Goal: Information Seeking & Learning: Compare options

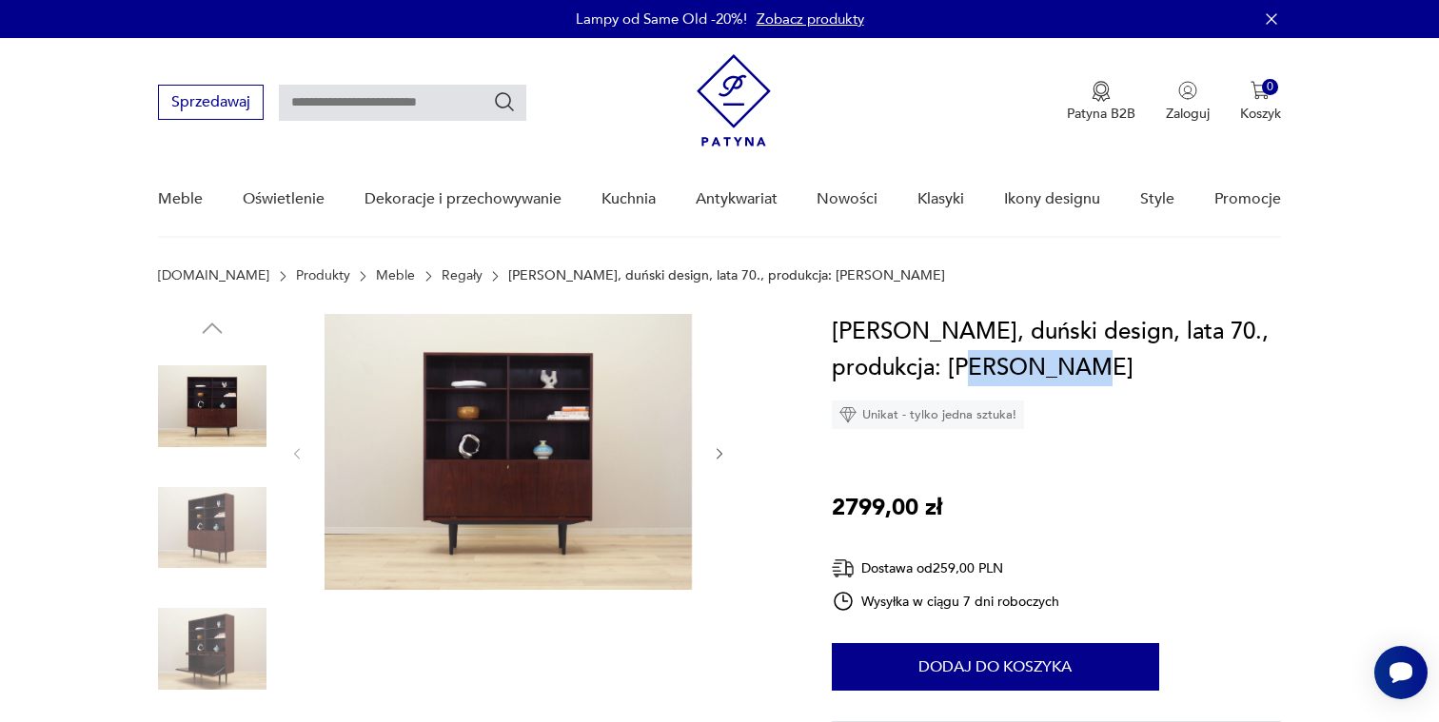
drag, startPoint x: 1077, startPoint y: 368, endPoint x: 952, endPoint y: 369, distance: 125.6
click at [952, 369] on h1 "[PERSON_NAME], duński design, lata 70., produkcja: [PERSON_NAME]" at bounding box center [1056, 350] width 449 height 72
copy h1 "[PERSON_NAME]"
click at [442, 271] on link "Regały" at bounding box center [462, 275] width 41 height 15
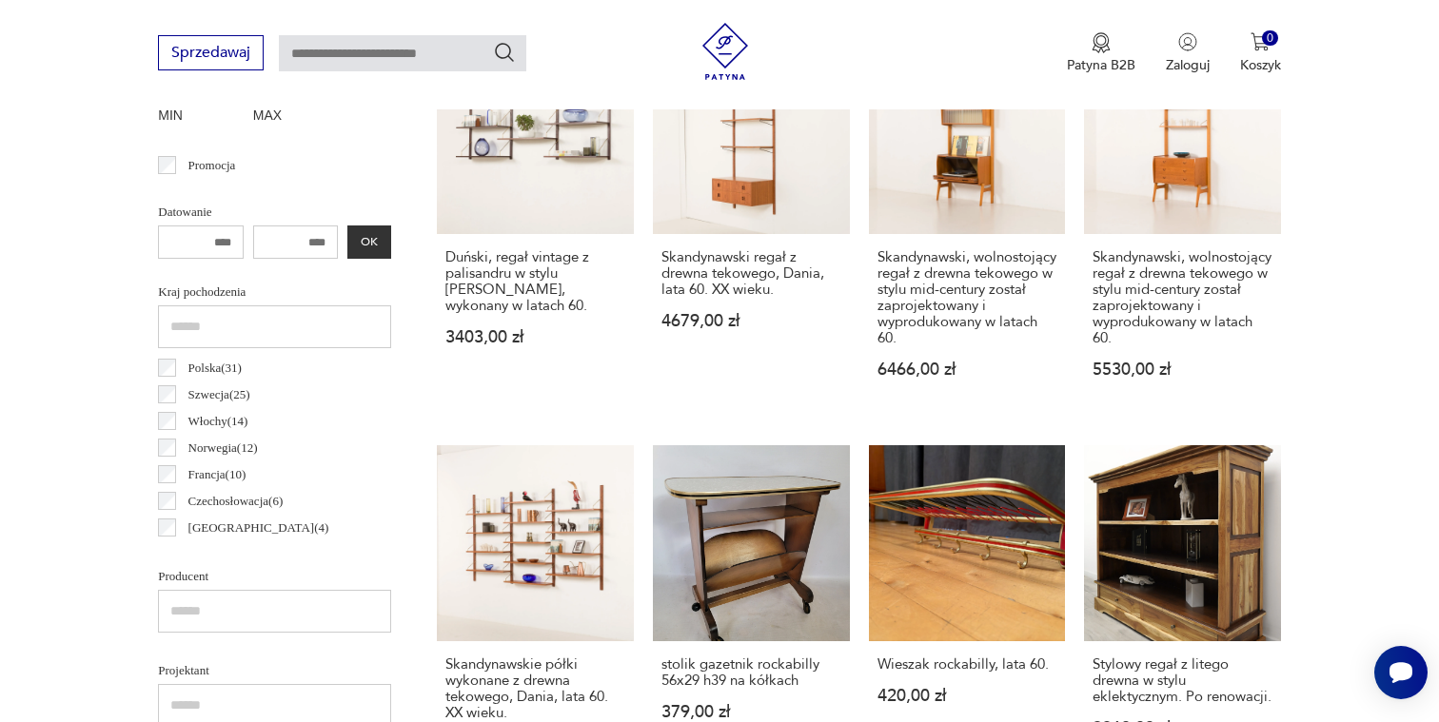
scroll to position [837, 0]
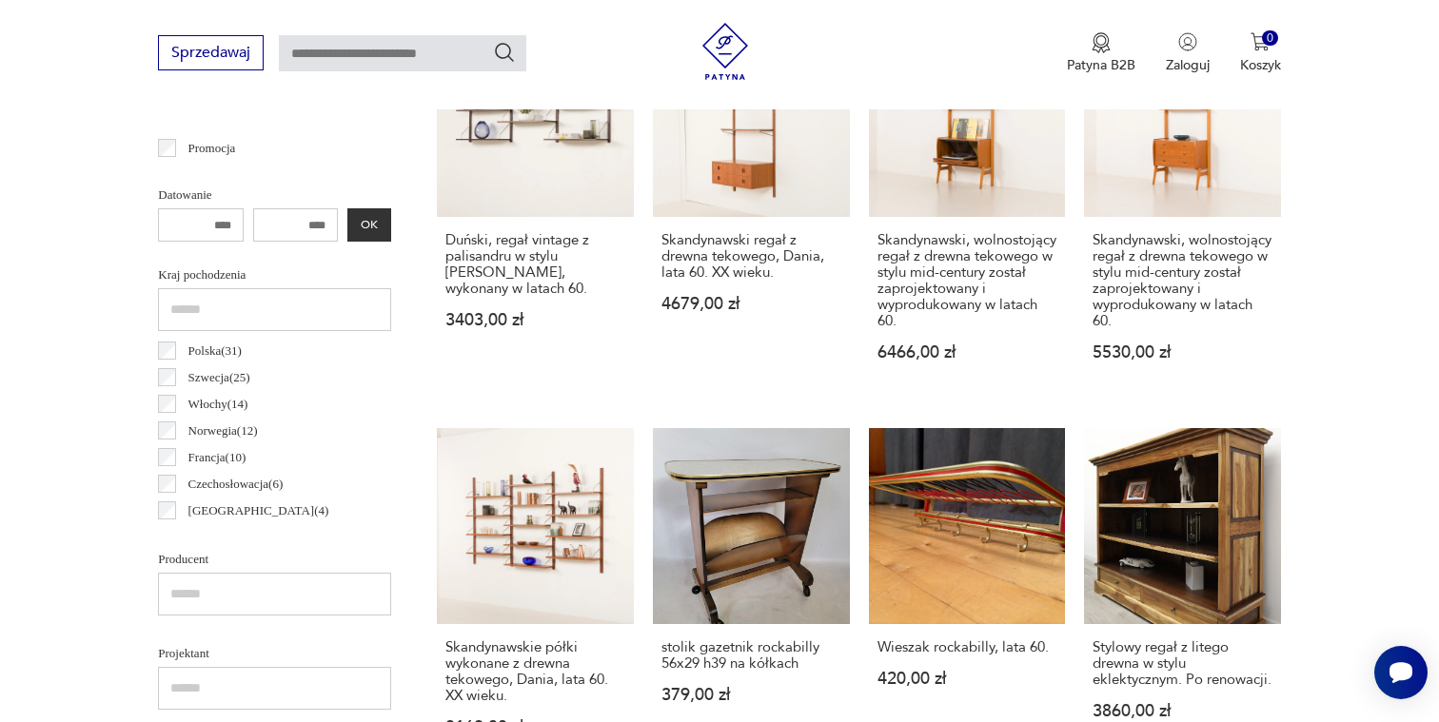
click at [194, 588] on input "text" at bounding box center [274, 594] width 233 height 43
paste input "*********"
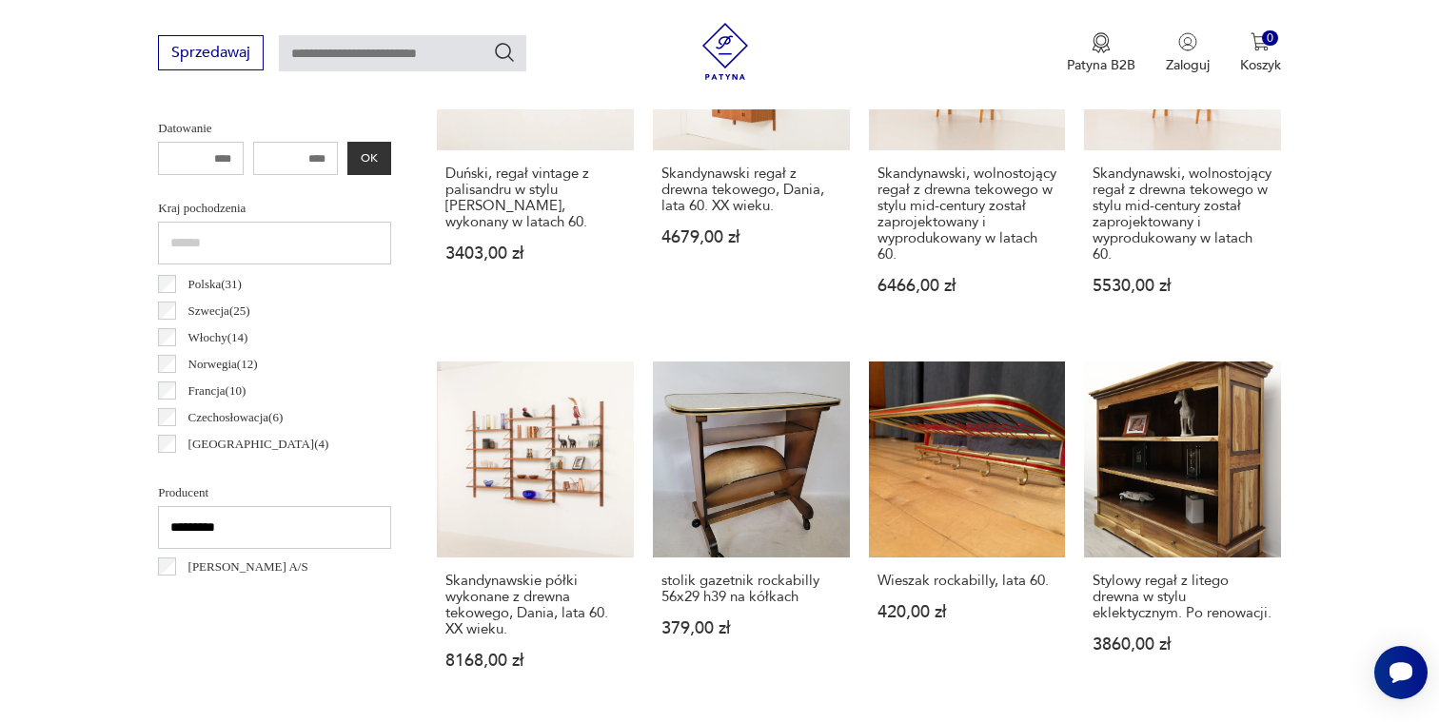
type input "*********"
click at [178, 570] on label "[PERSON_NAME] A/S" at bounding box center [242, 567] width 132 height 27
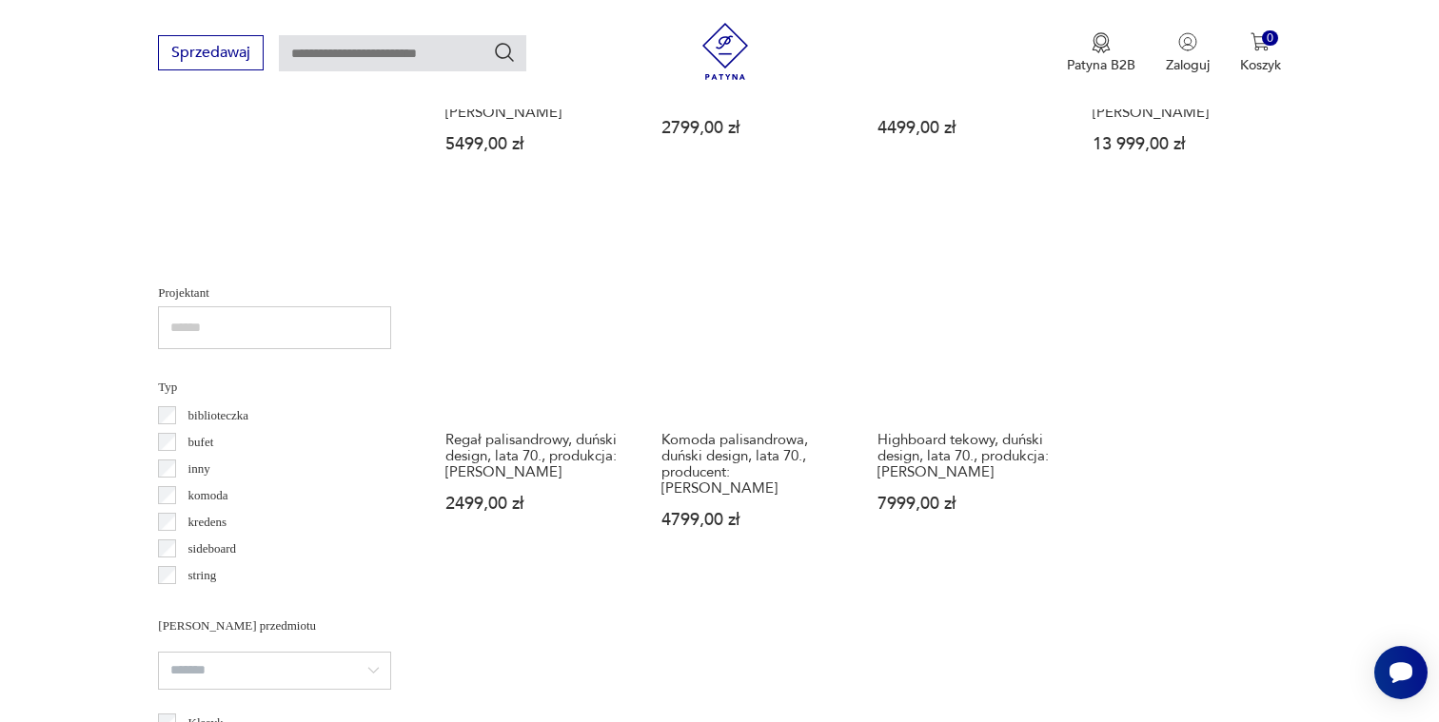
scroll to position [1386, 0]
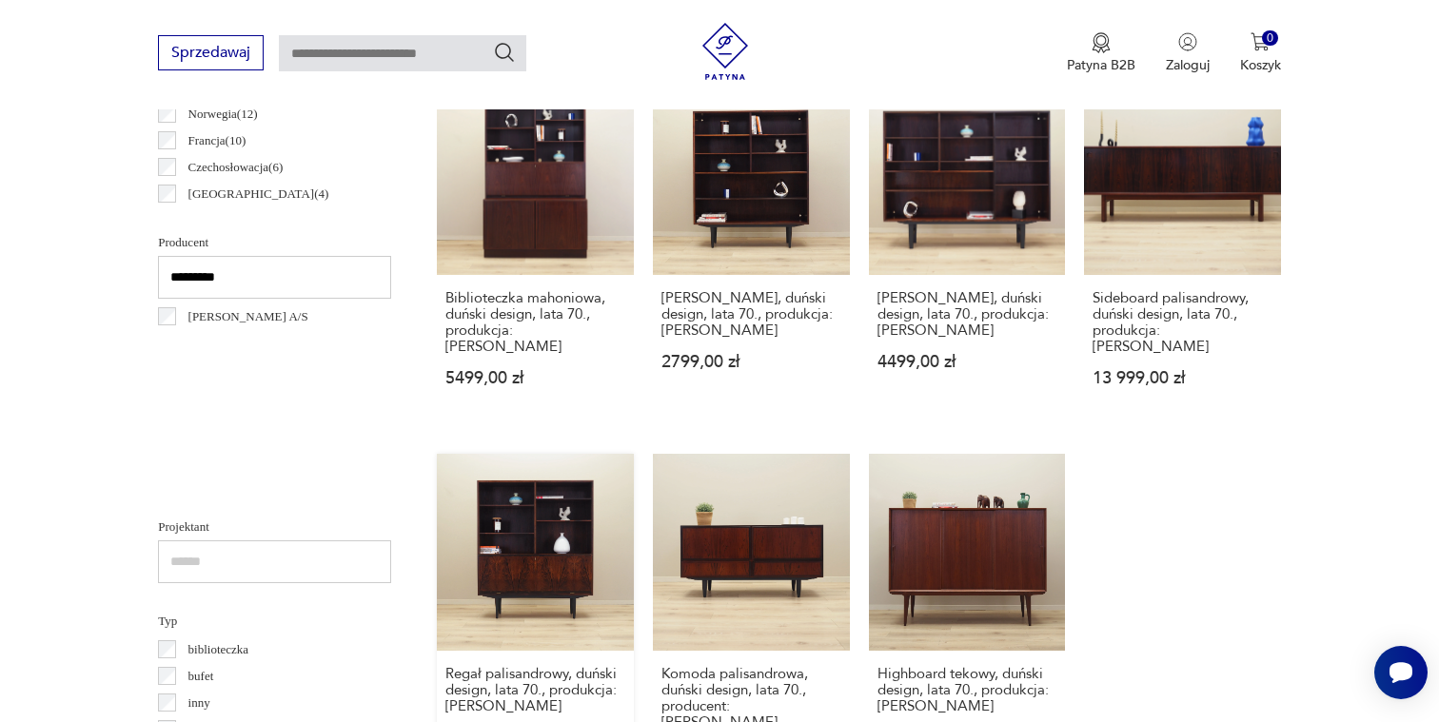
click at [497, 522] on link "Regał palisandrowy, duński design, lata 70., produkcja: [PERSON_NAME][DATE],00 …" at bounding box center [535, 627] width 197 height 346
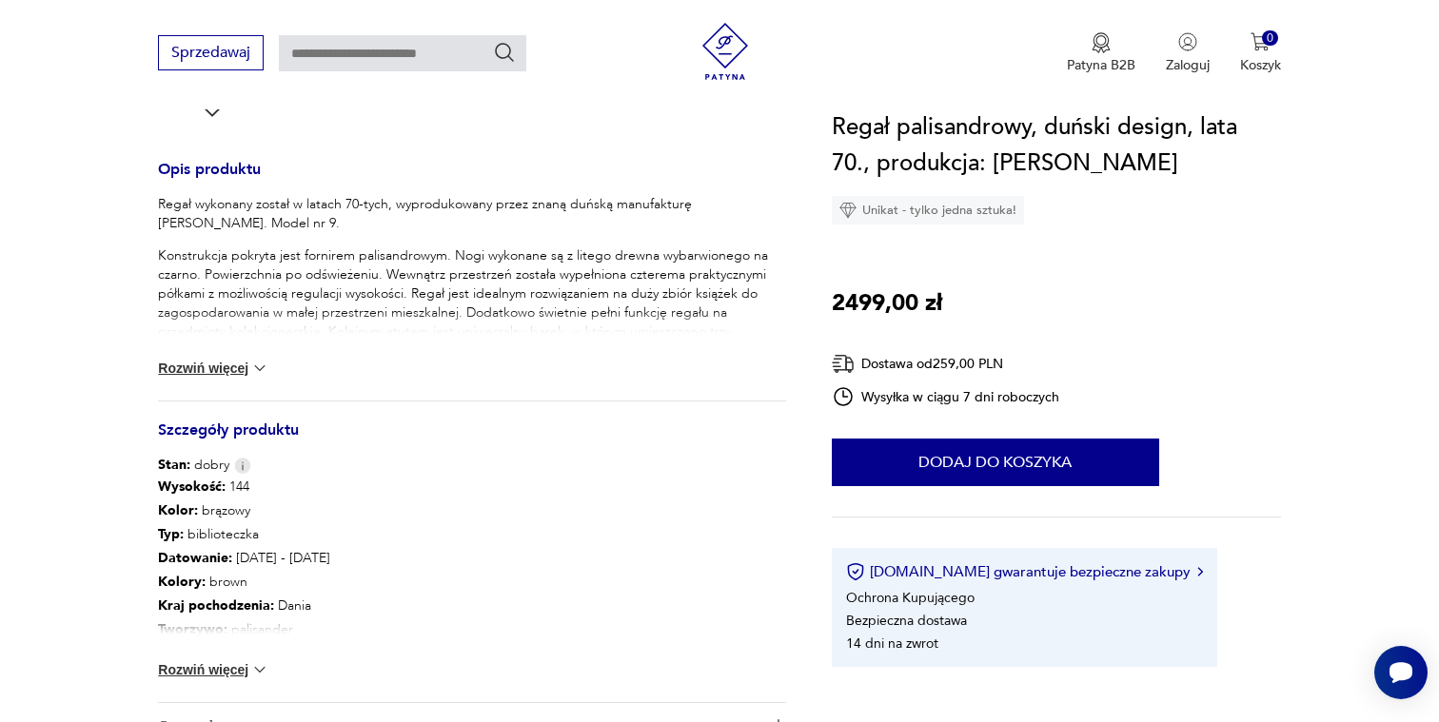
scroll to position [764, 0]
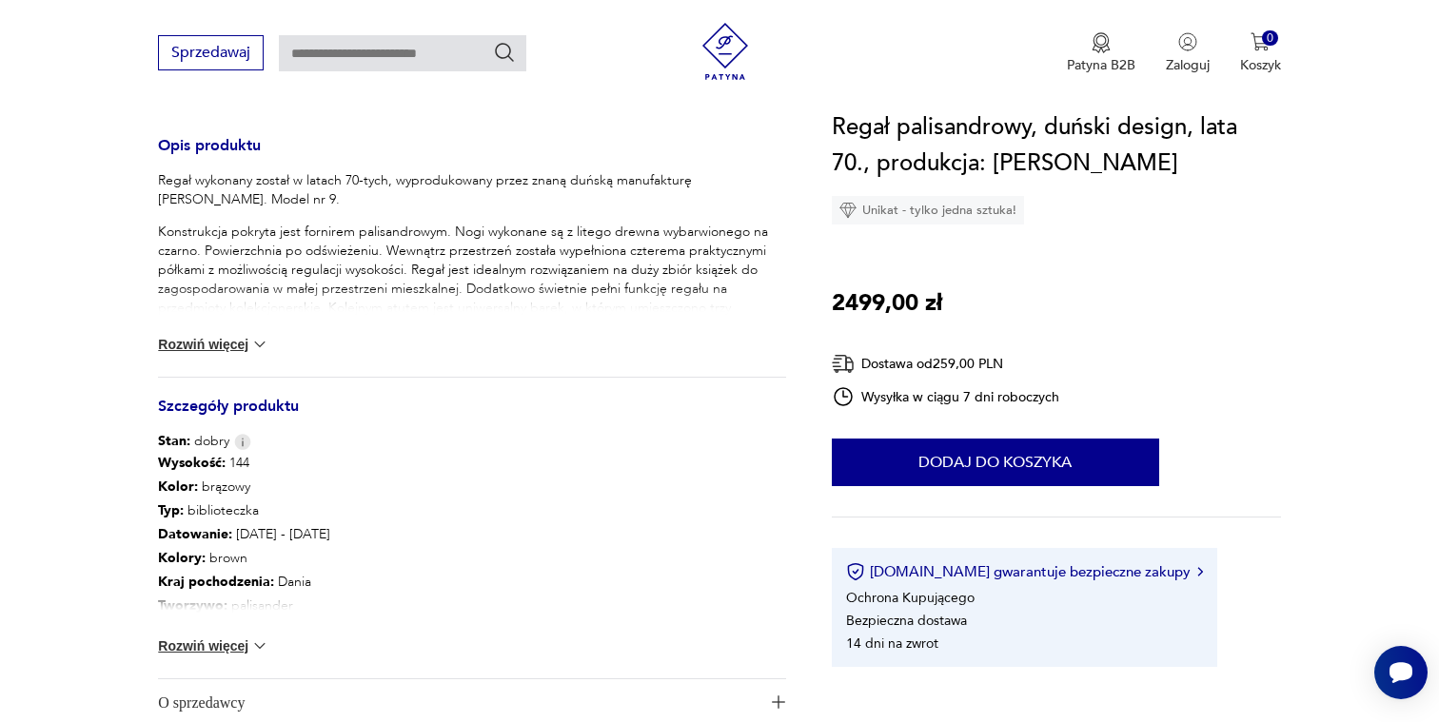
click at [207, 657] on div "Wysokość : 144 Kolor: brązowy Typ : biblioteczka Datowanie : [DATE] - [DATE] Ko…" at bounding box center [472, 564] width 628 height 227
click at [207, 651] on button "Rozwiń więcej" at bounding box center [213, 646] width 110 height 19
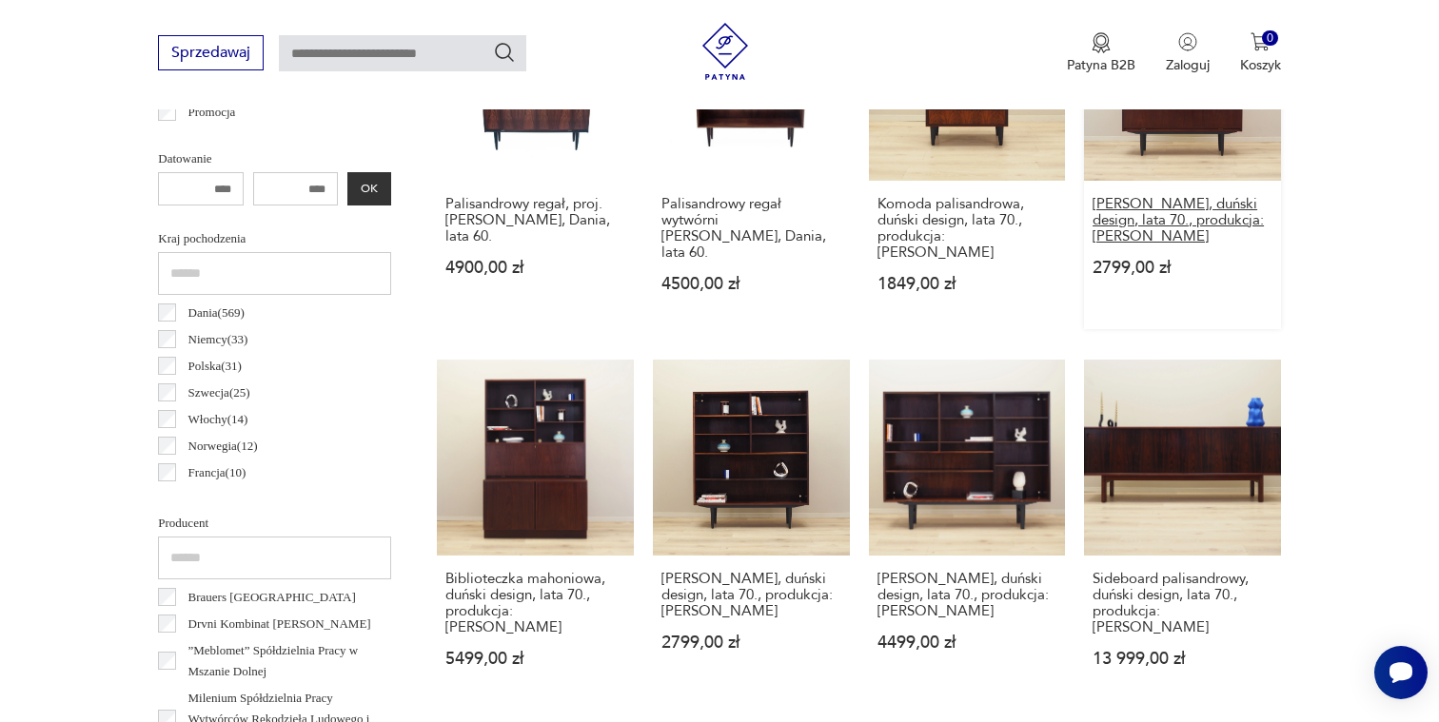
click at [1152, 227] on h3 "[PERSON_NAME], duński design, lata 70., produkcja: [PERSON_NAME]" at bounding box center [1183, 220] width 180 height 49
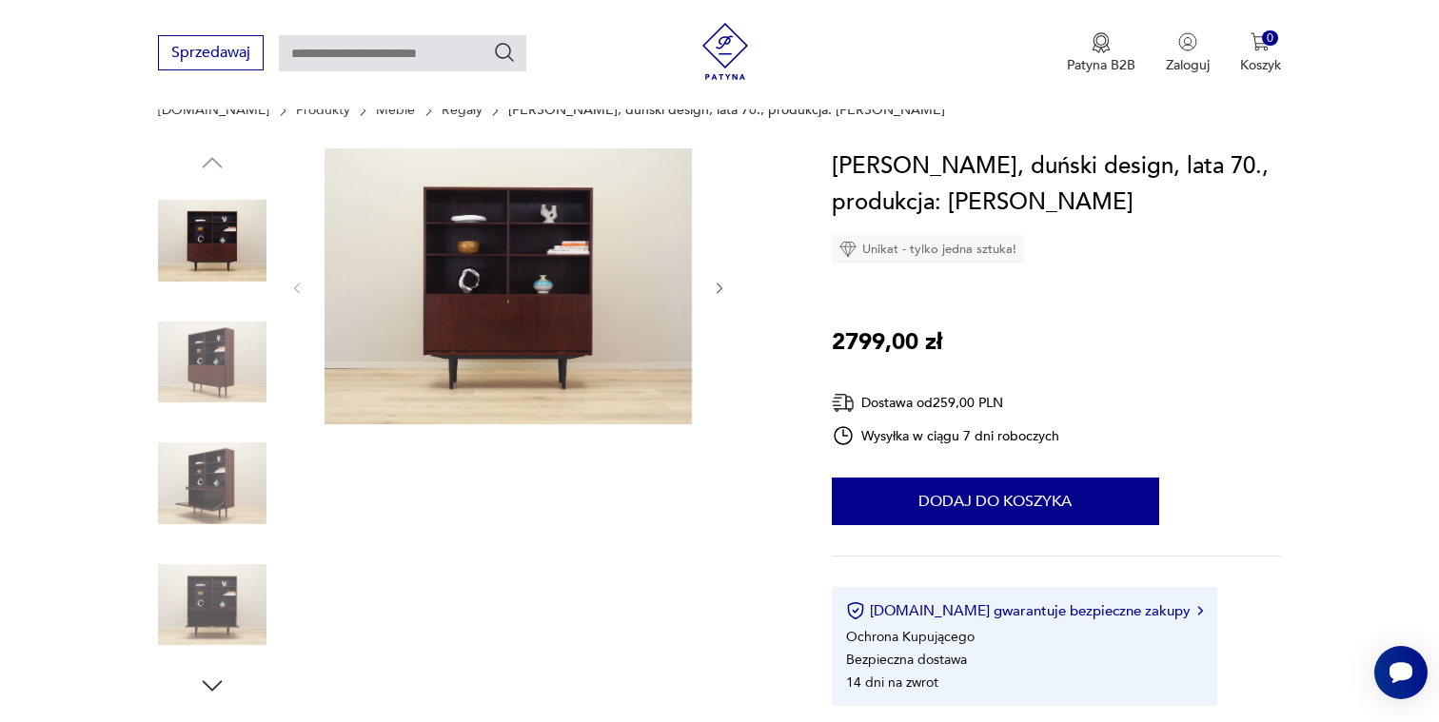
scroll to position [146, 0]
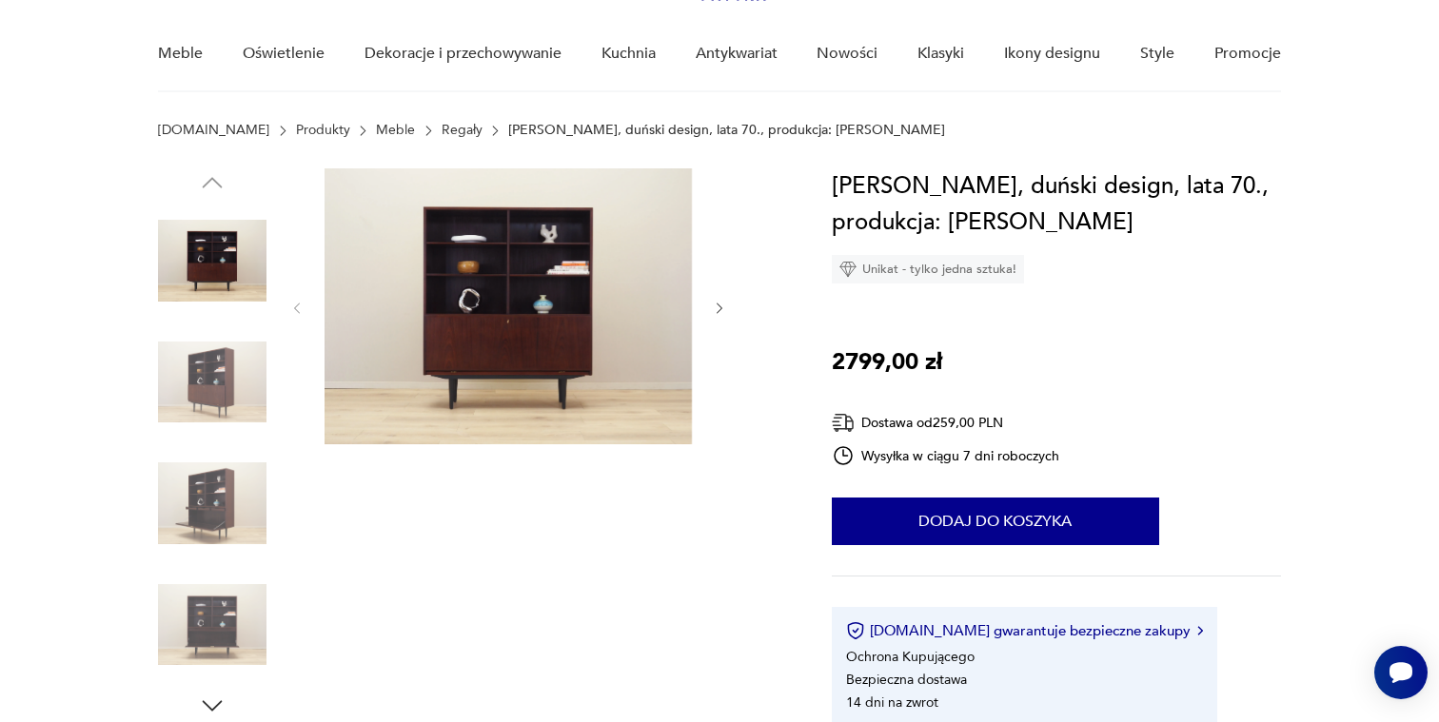
click at [442, 133] on link "Regały" at bounding box center [462, 130] width 41 height 15
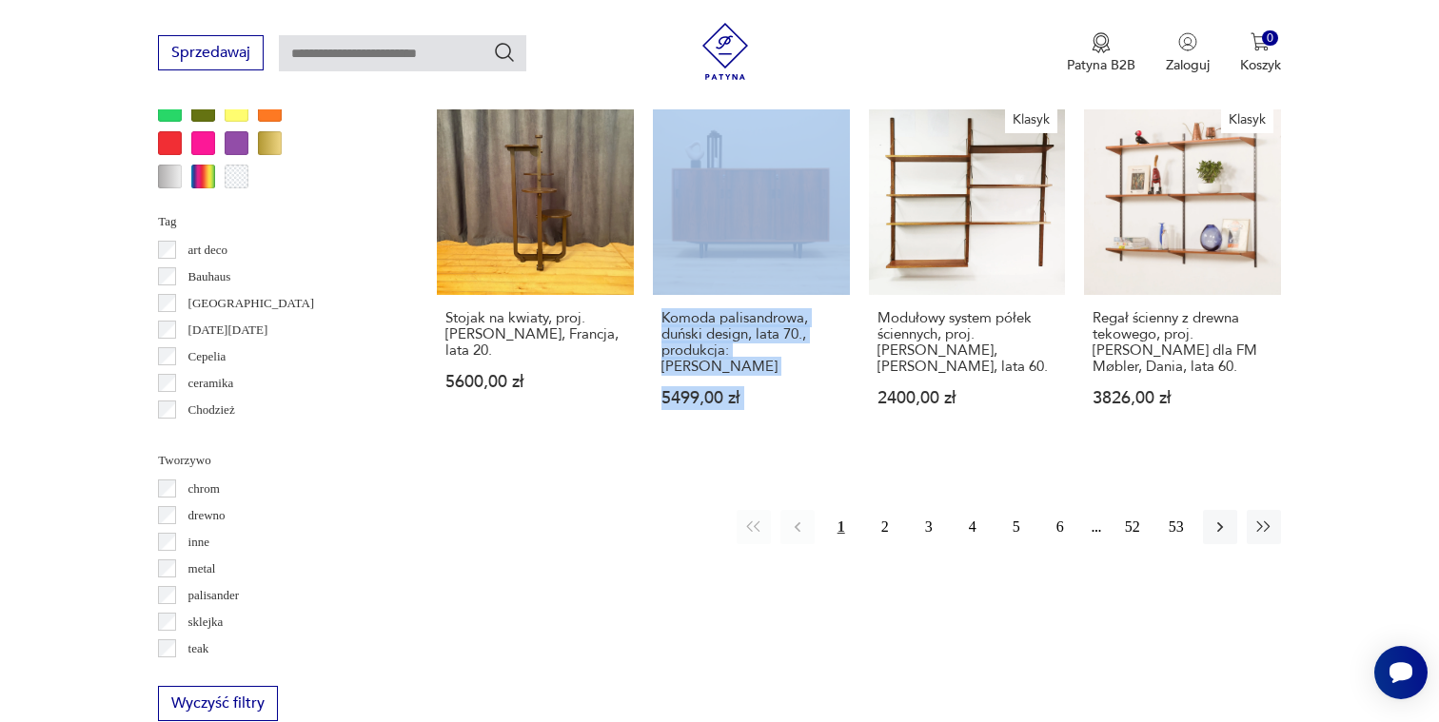
scroll to position [2339, 0]
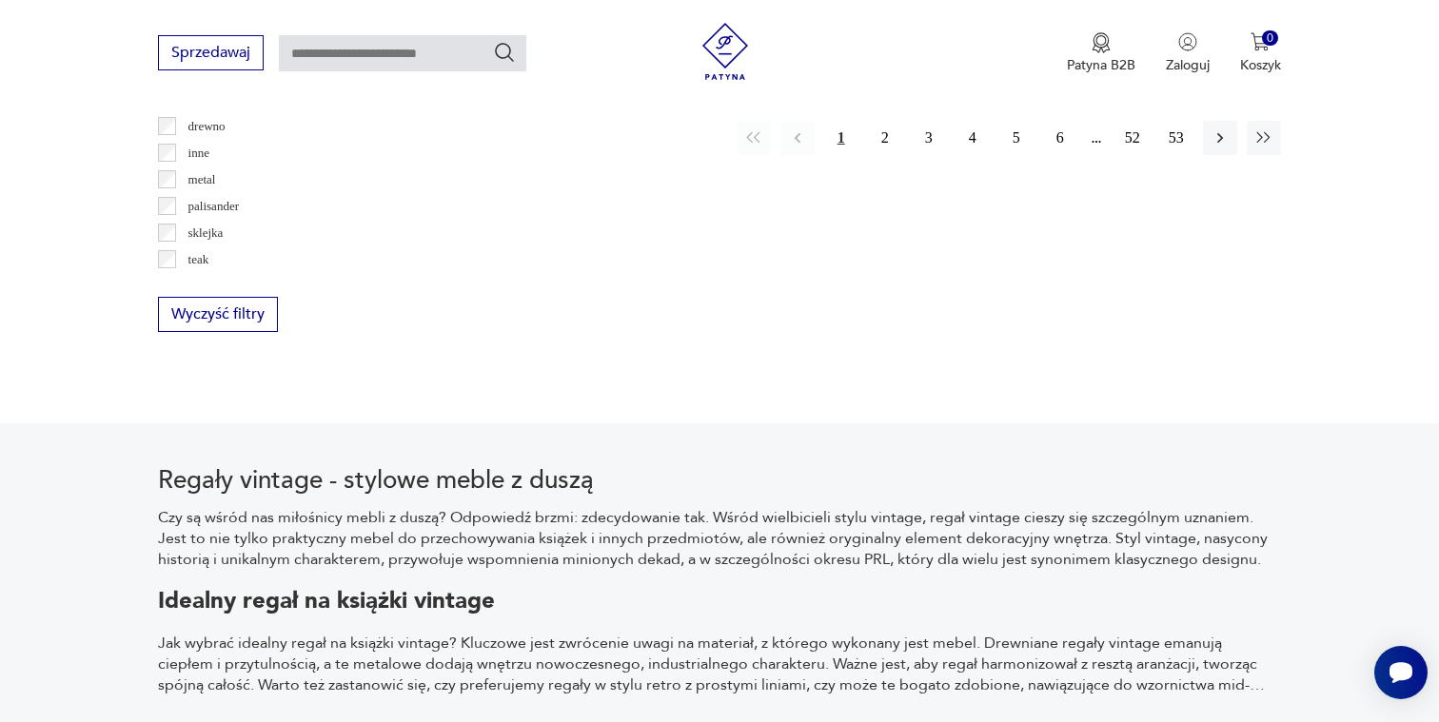
click at [877, 131] on button "2" at bounding box center [885, 138] width 34 height 34
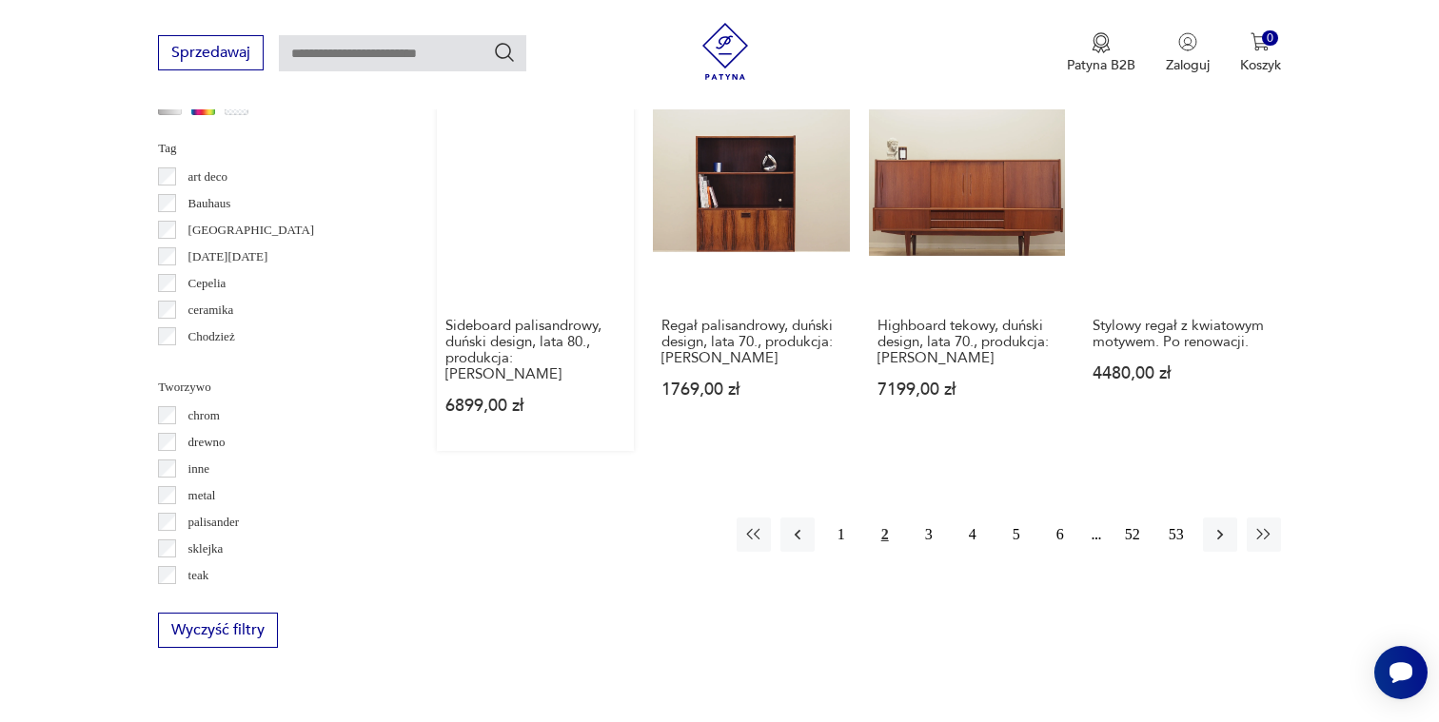
scroll to position [2026, 0]
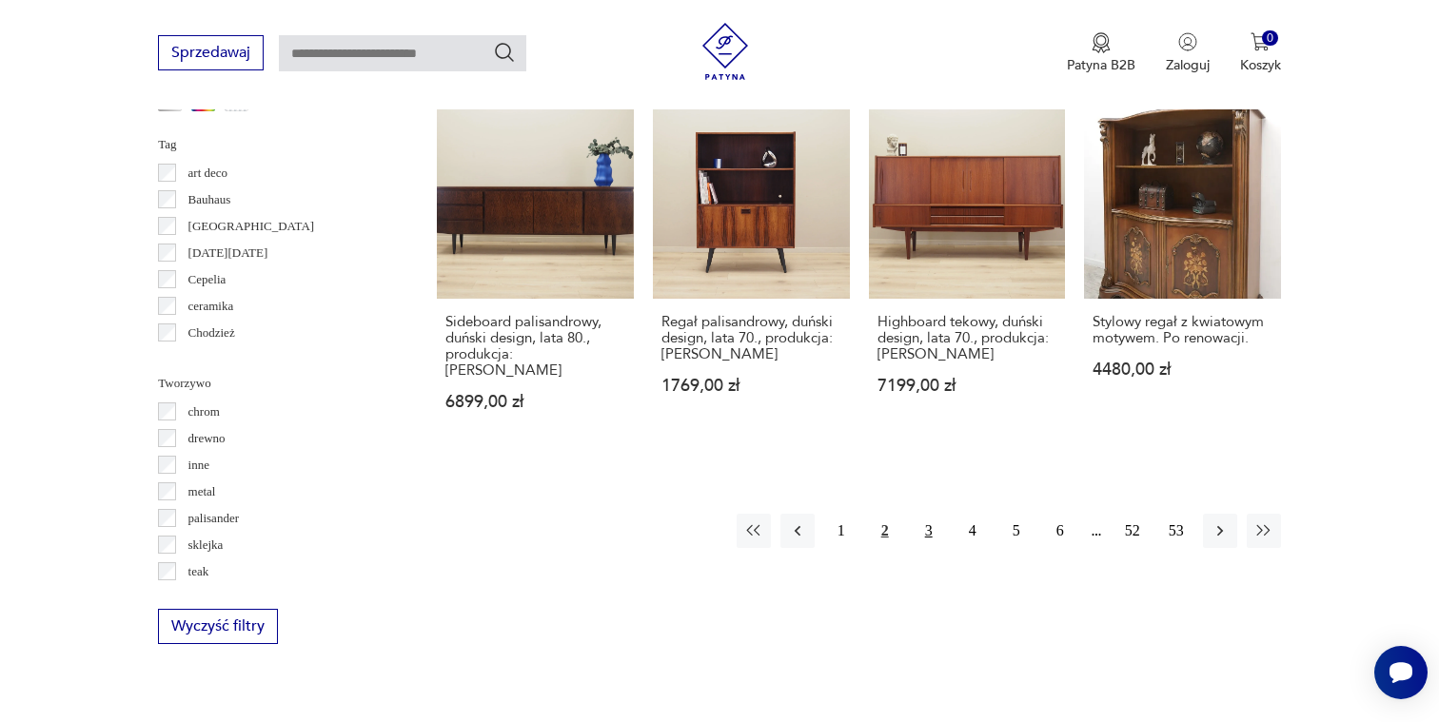
click at [921, 528] on button "3" at bounding box center [929, 531] width 34 height 34
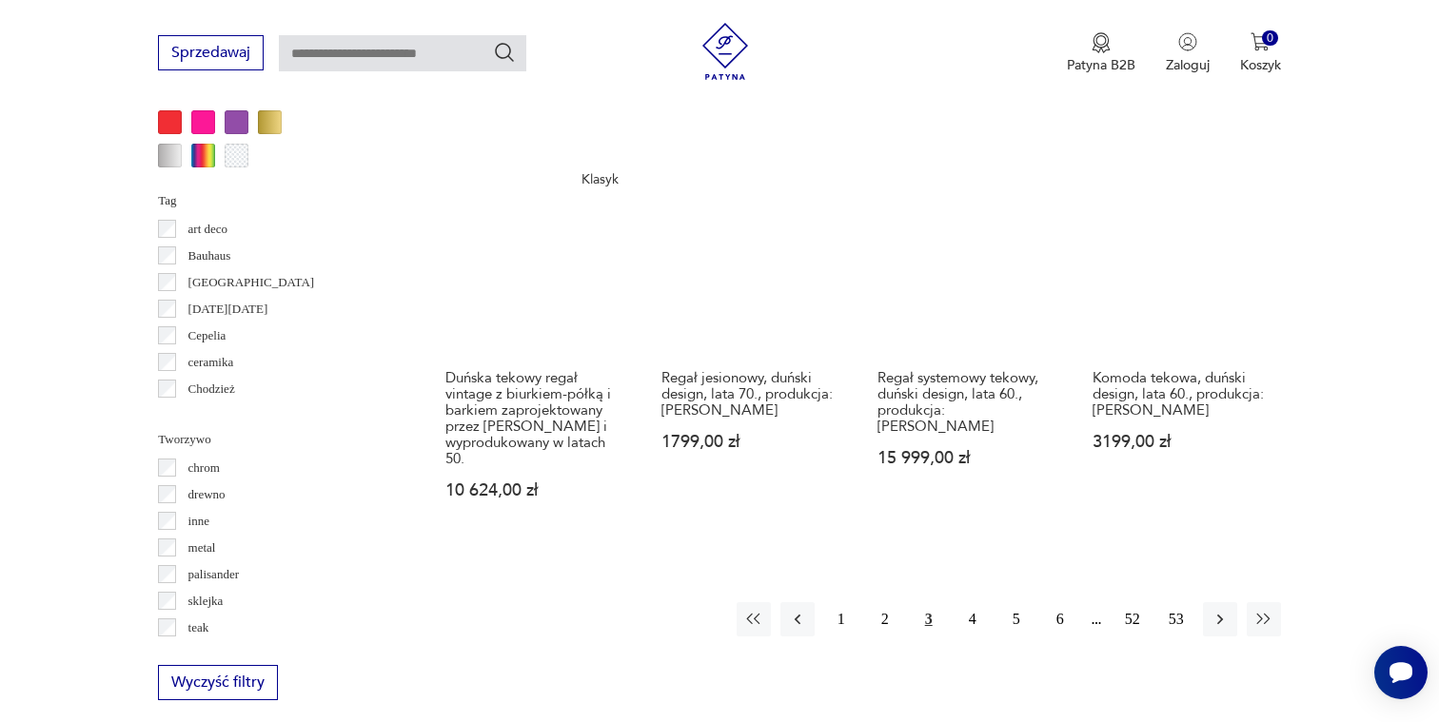
scroll to position [1974, 0]
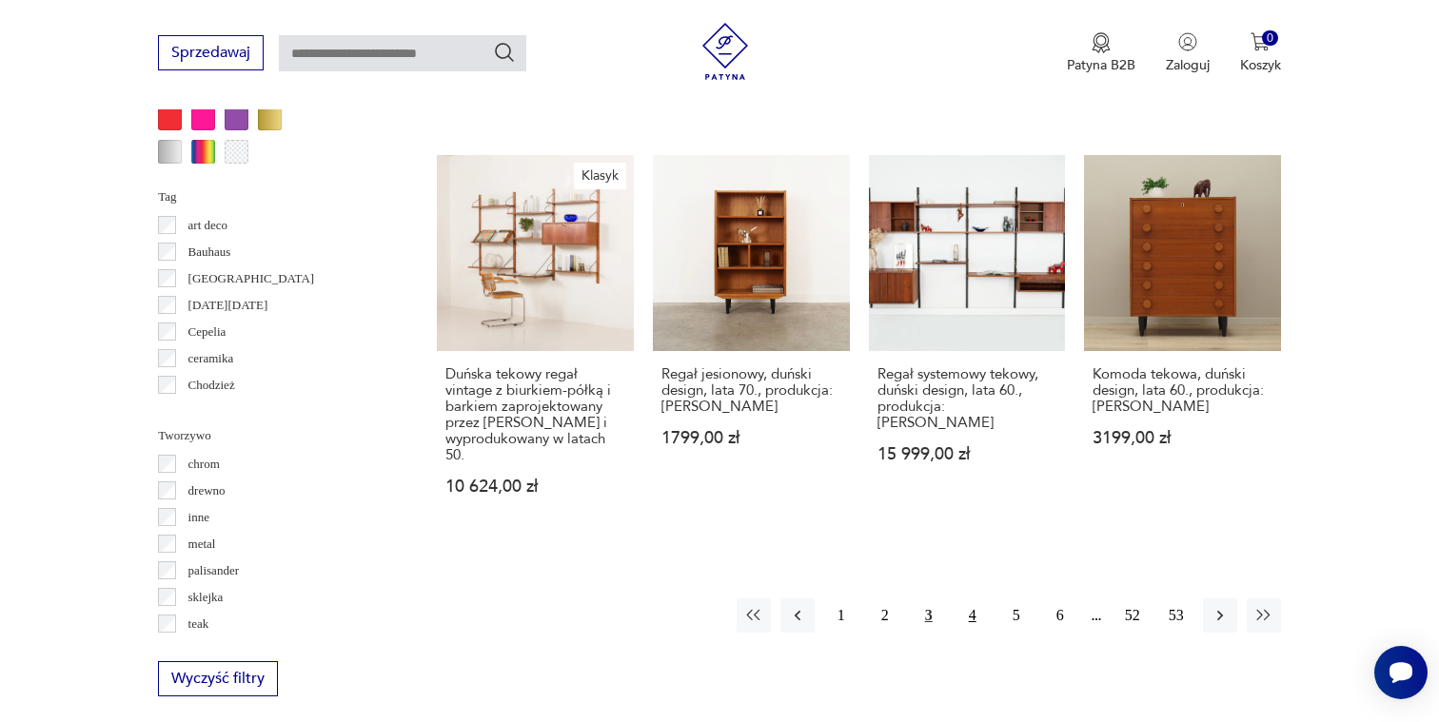
click at [971, 599] on button "4" at bounding box center [973, 616] width 34 height 34
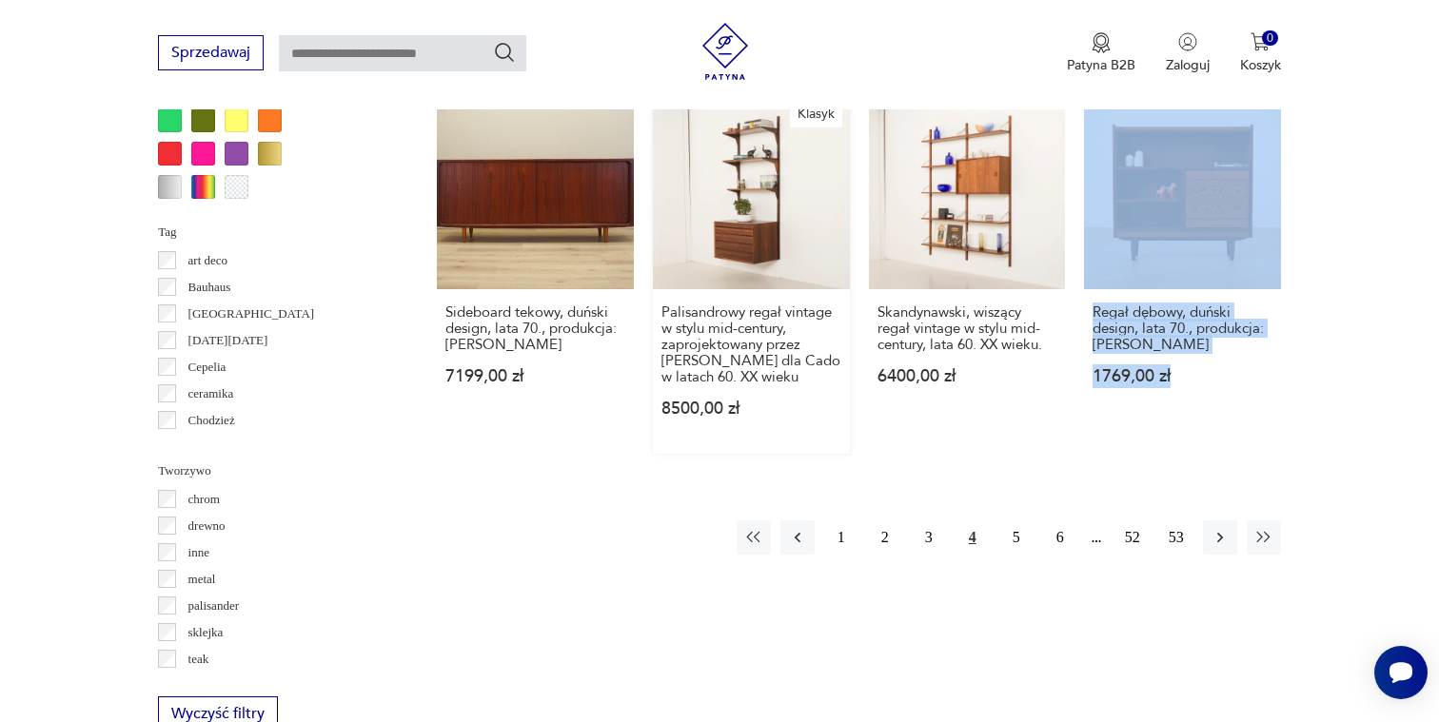
scroll to position [1973, 0]
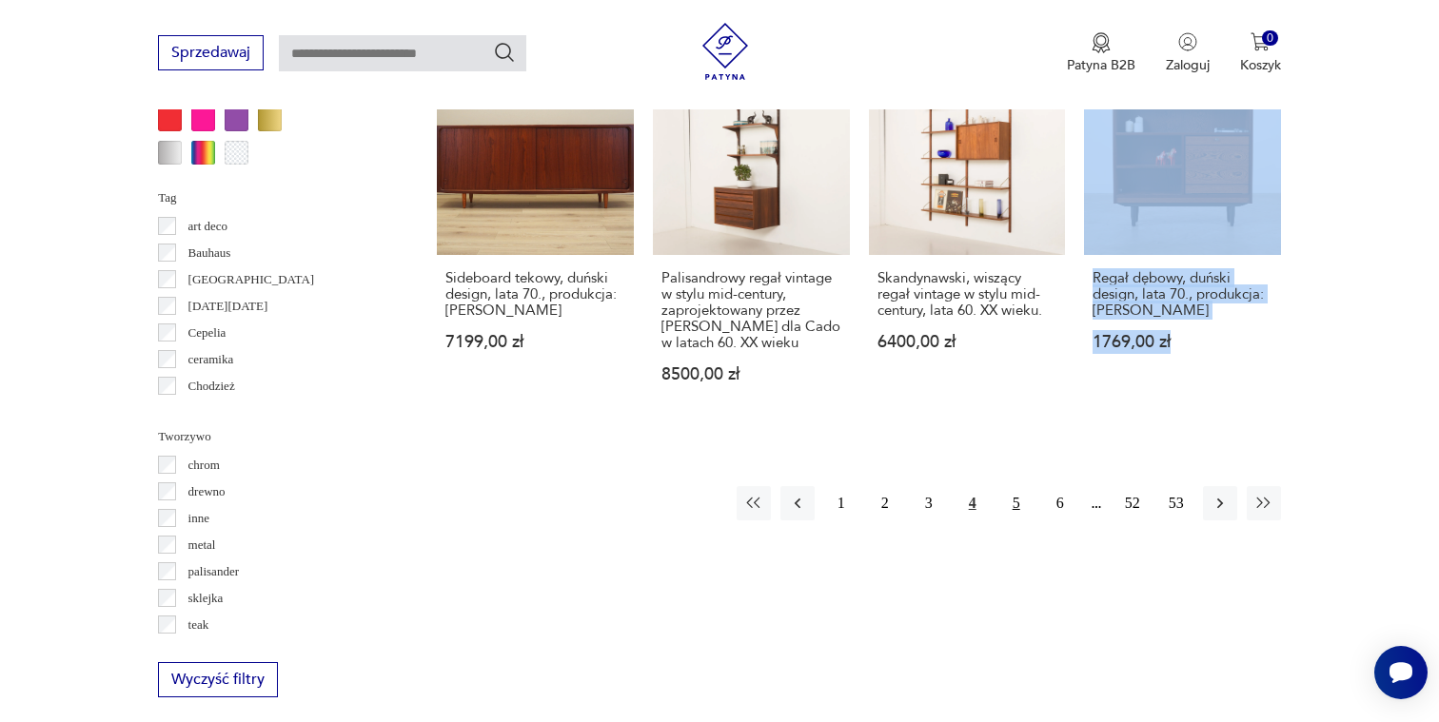
click at [1018, 488] on button "5" at bounding box center [1016, 503] width 34 height 34
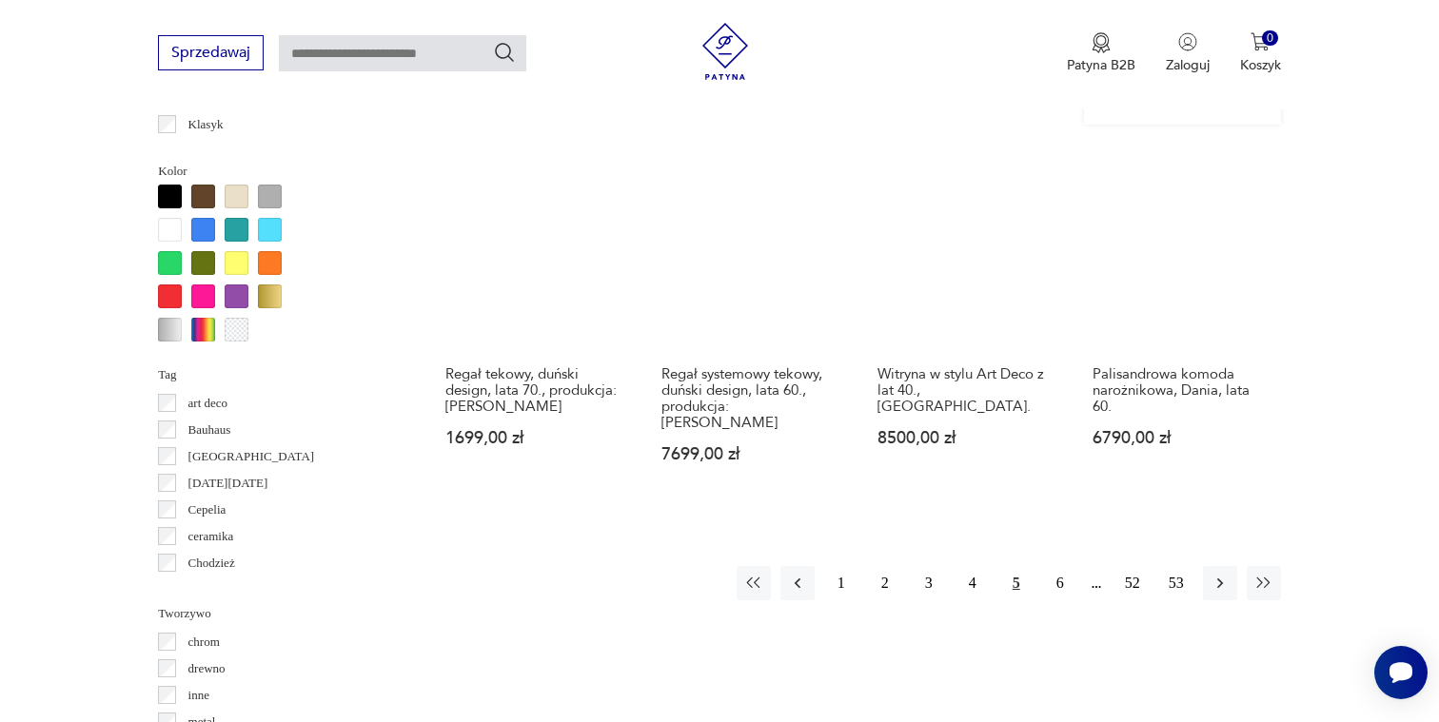
scroll to position [1798, 0]
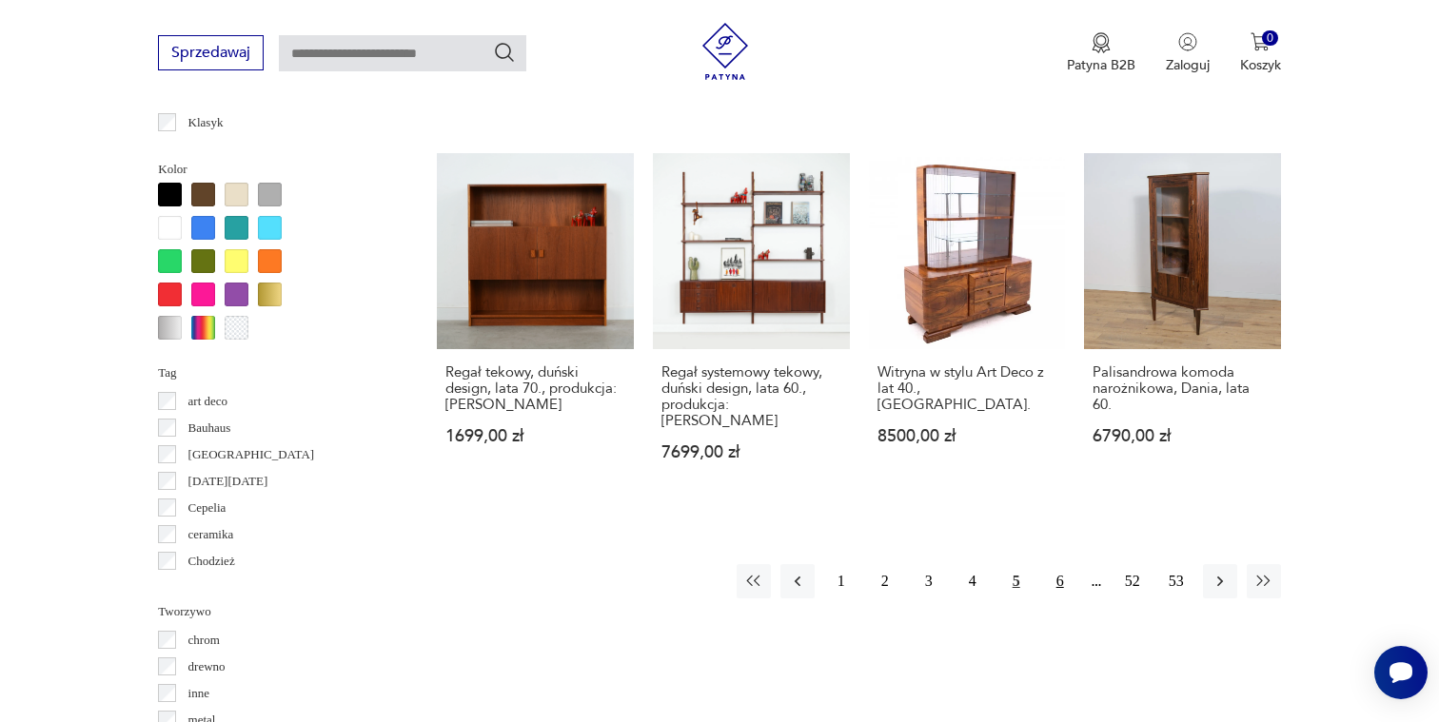
click at [1044, 599] on button "6" at bounding box center [1060, 581] width 34 height 34
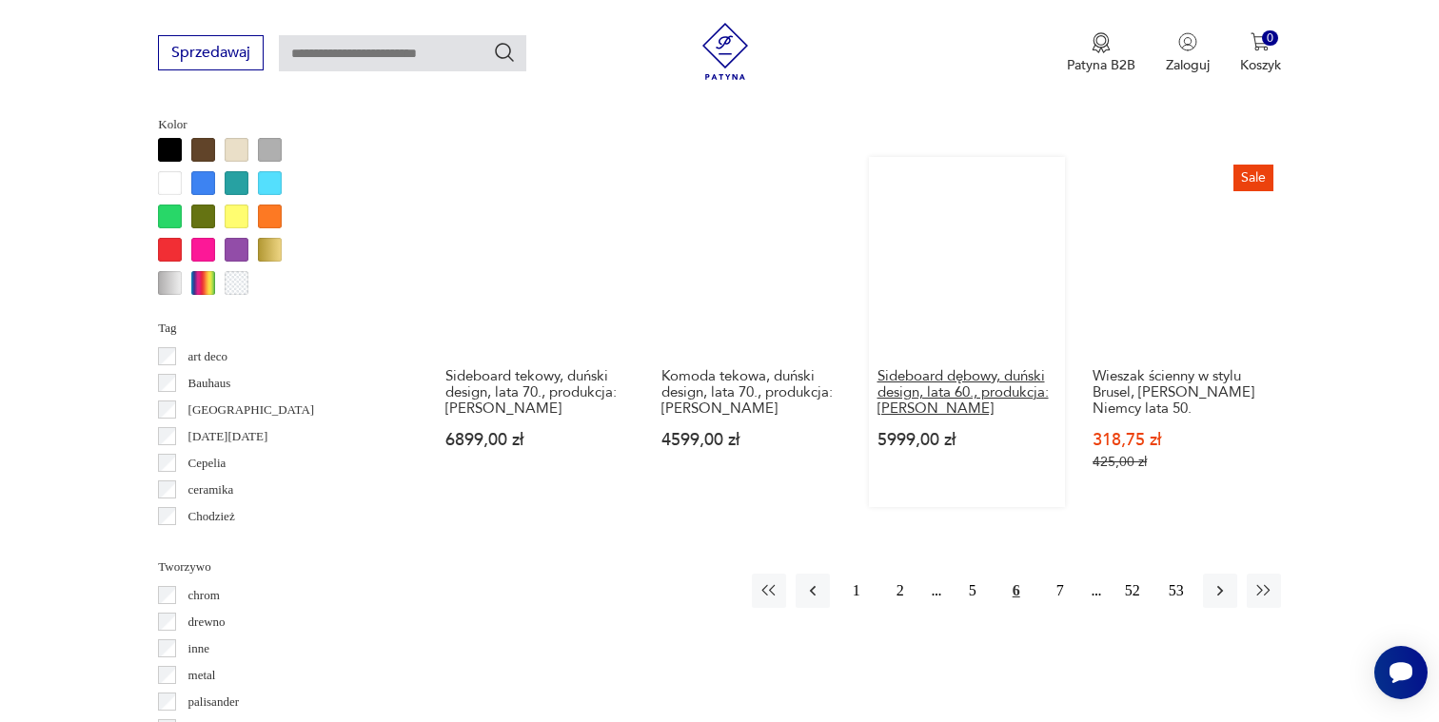
scroll to position [1845, 0]
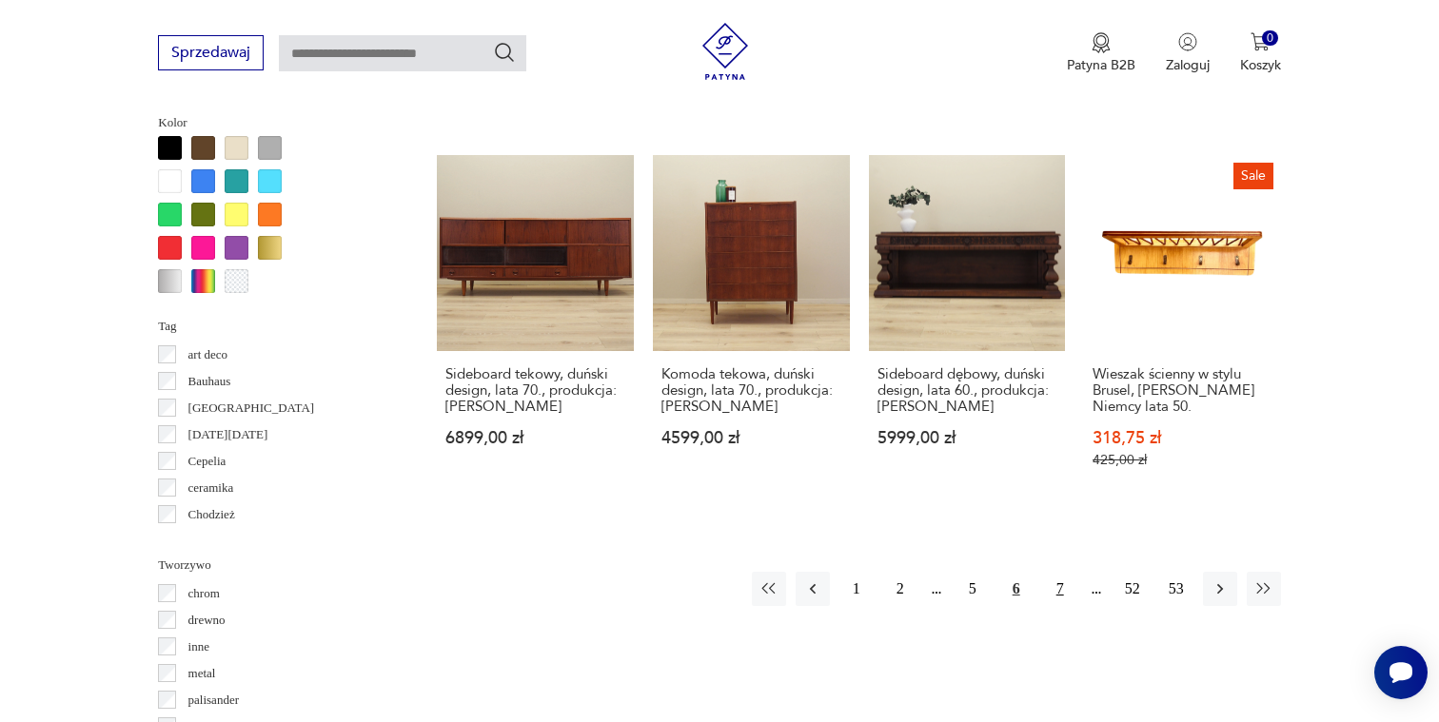
click at [1055, 599] on button "7" at bounding box center [1060, 589] width 34 height 34
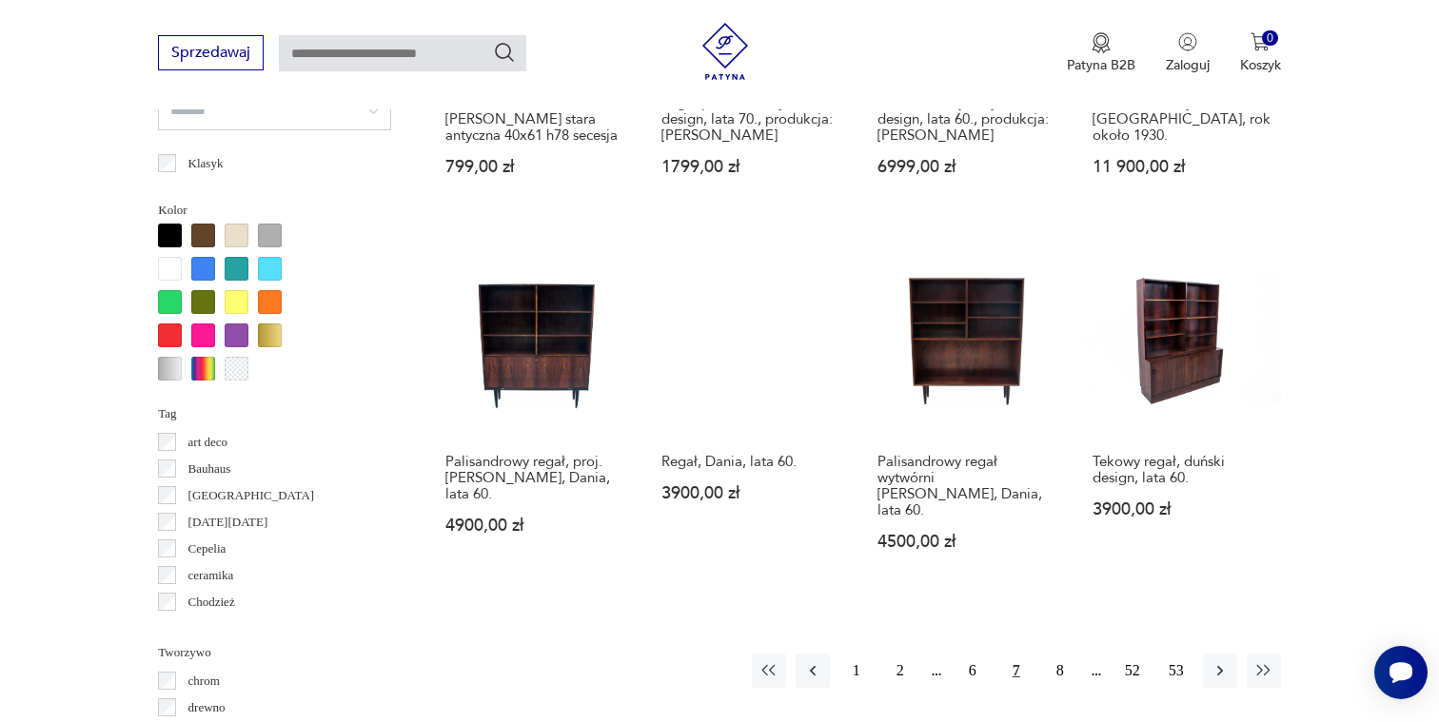
scroll to position [1768, 0]
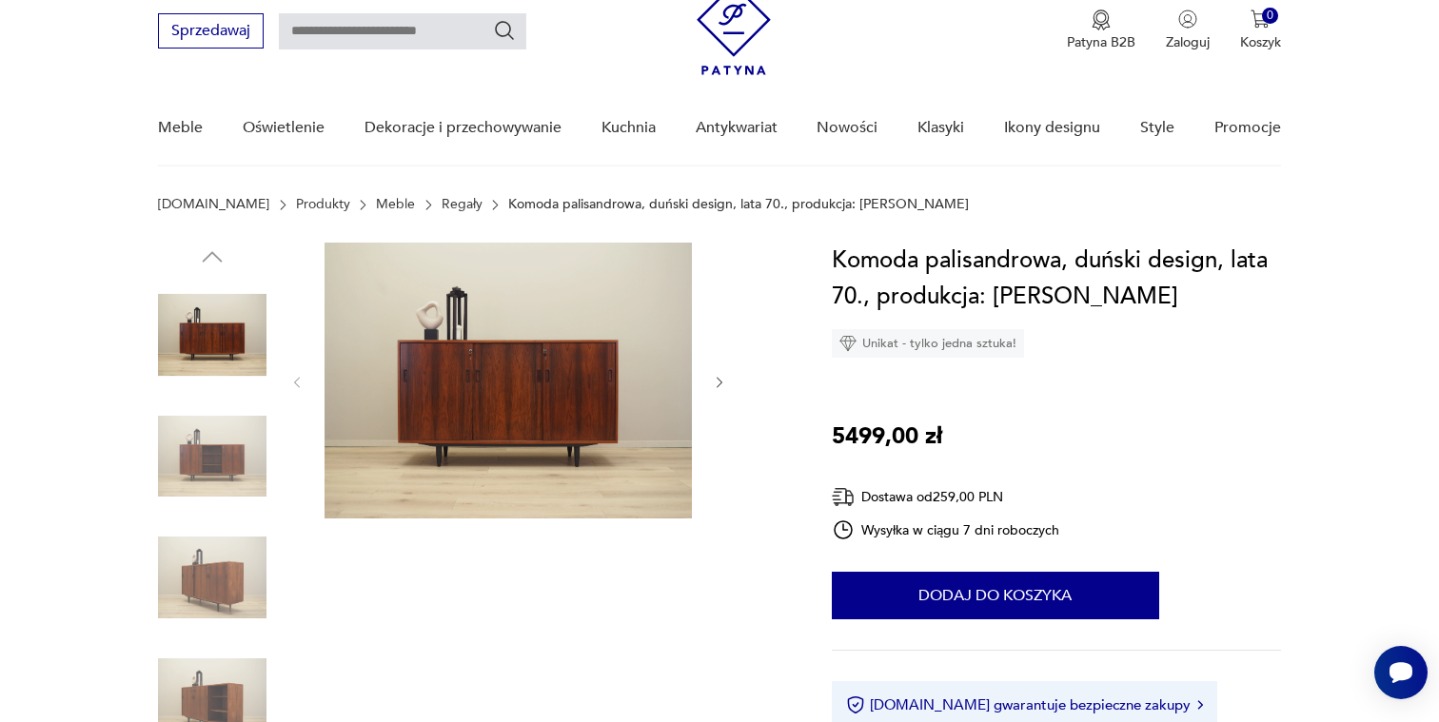
scroll to position [77, 0]
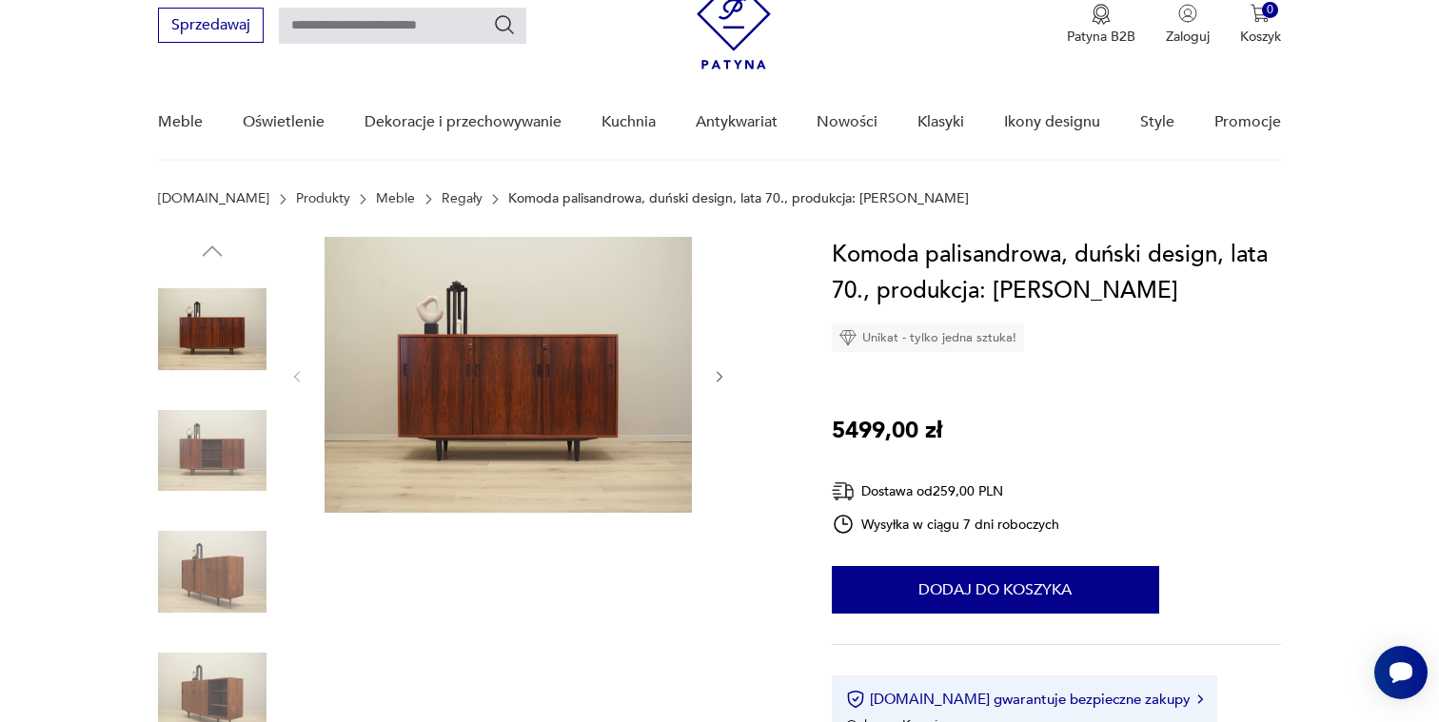
click at [723, 377] on icon "button" at bounding box center [720, 377] width 16 height 16
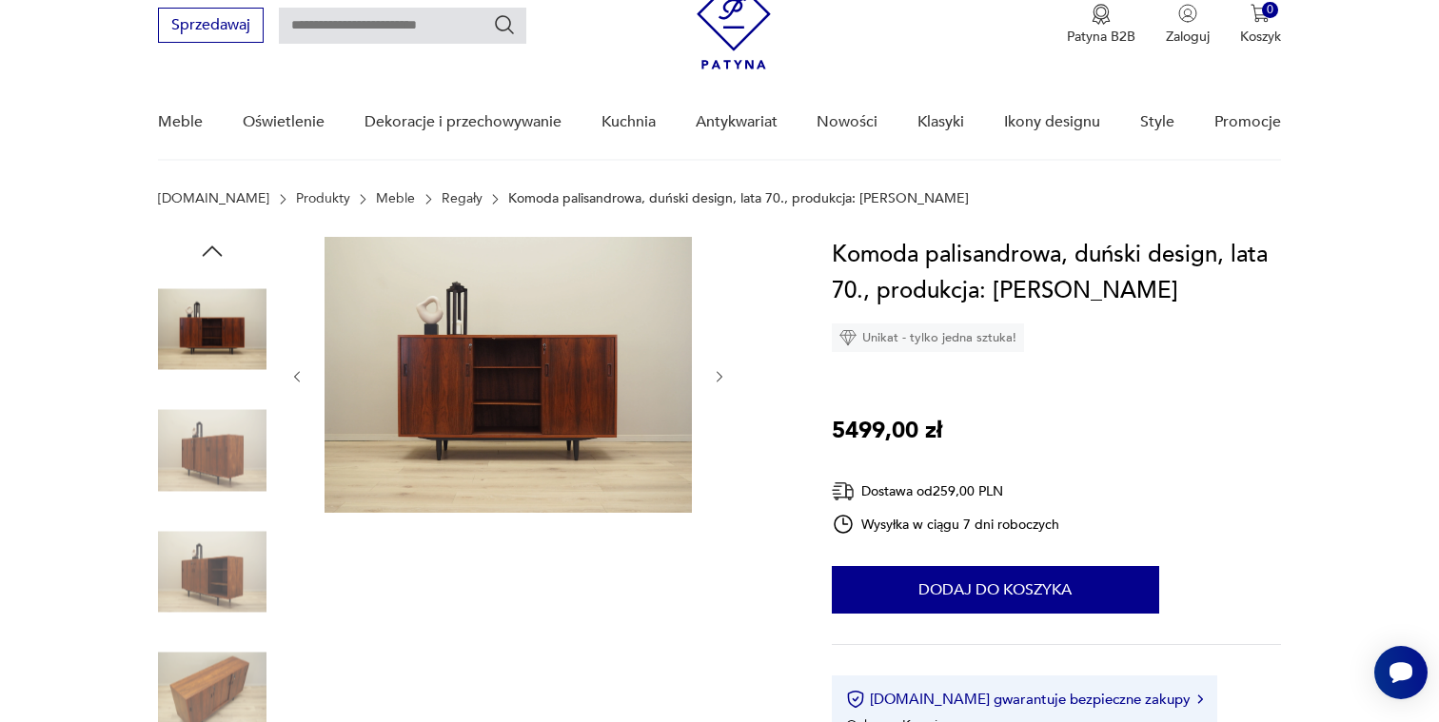
click at [724, 376] on icon "button" at bounding box center [720, 377] width 16 height 16
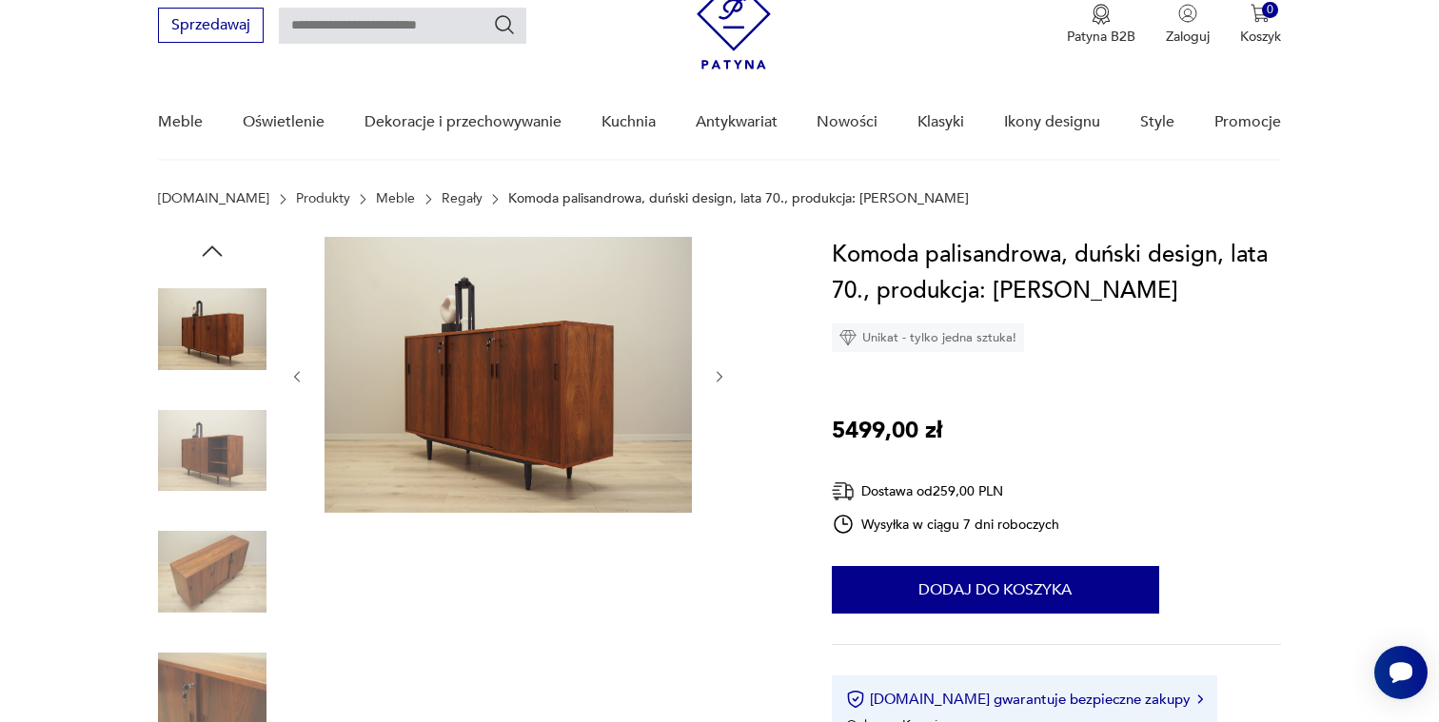
click at [724, 376] on icon "button" at bounding box center [720, 377] width 16 height 16
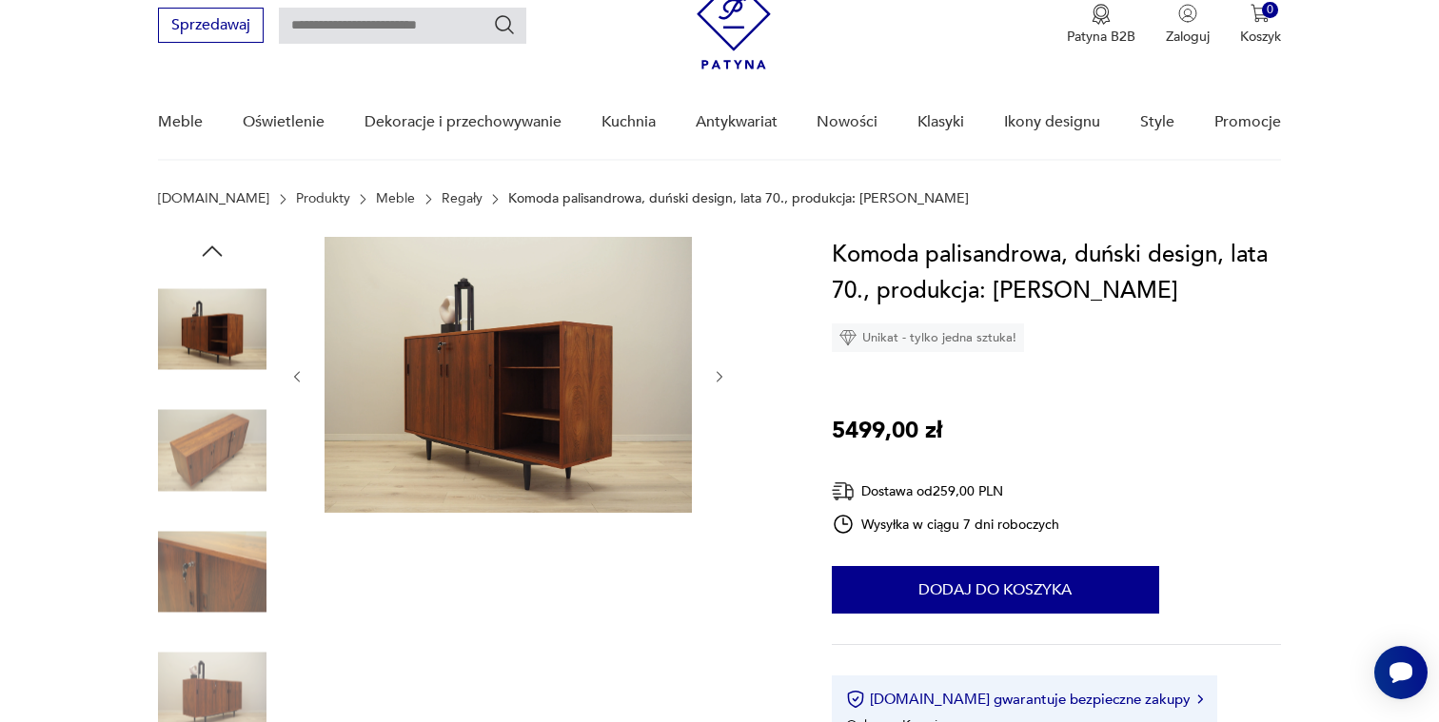
click at [724, 376] on icon "button" at bounding box center [720, 377] width 16 height 16
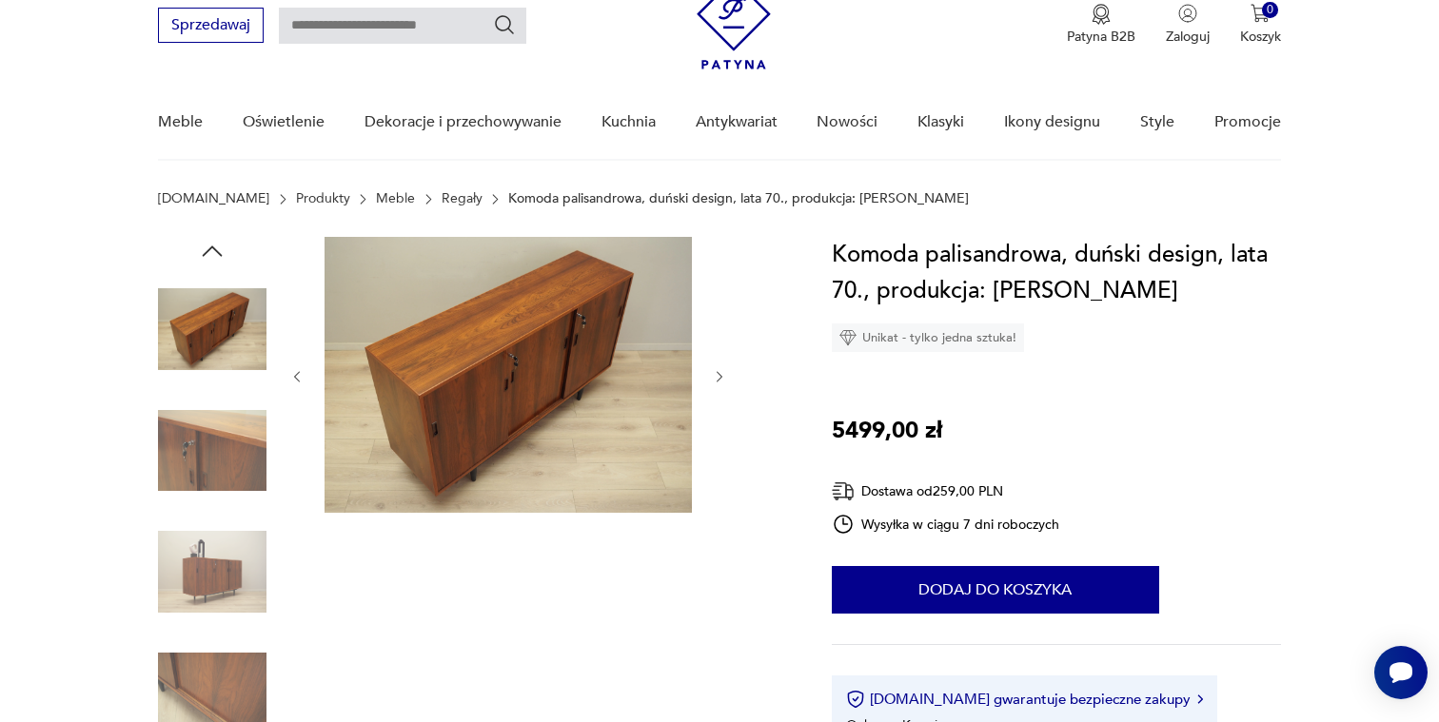
click at [724, 375] on icon "button" at bounding box center [720, 377] width 16 height 16
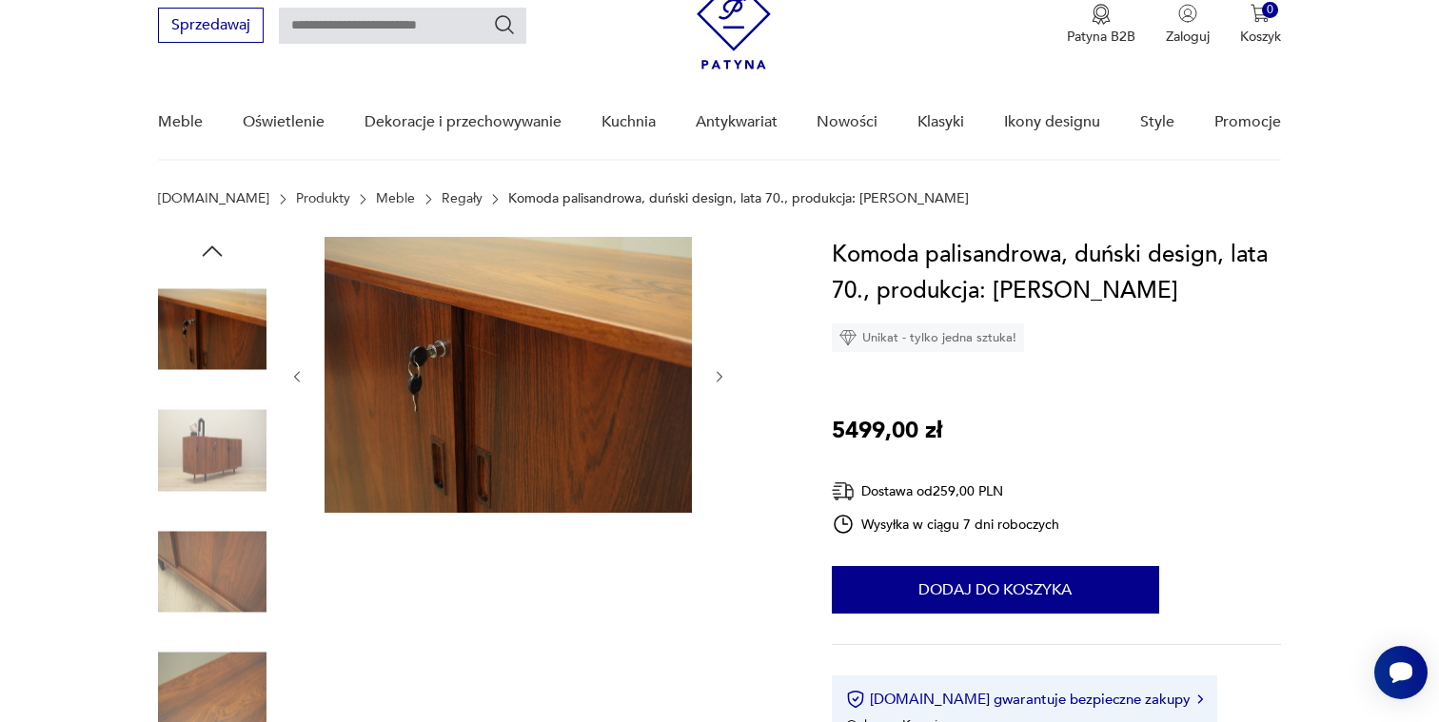
click at [724, 375] on icon "button" at bounding box center [720, 377] width 16 height 16
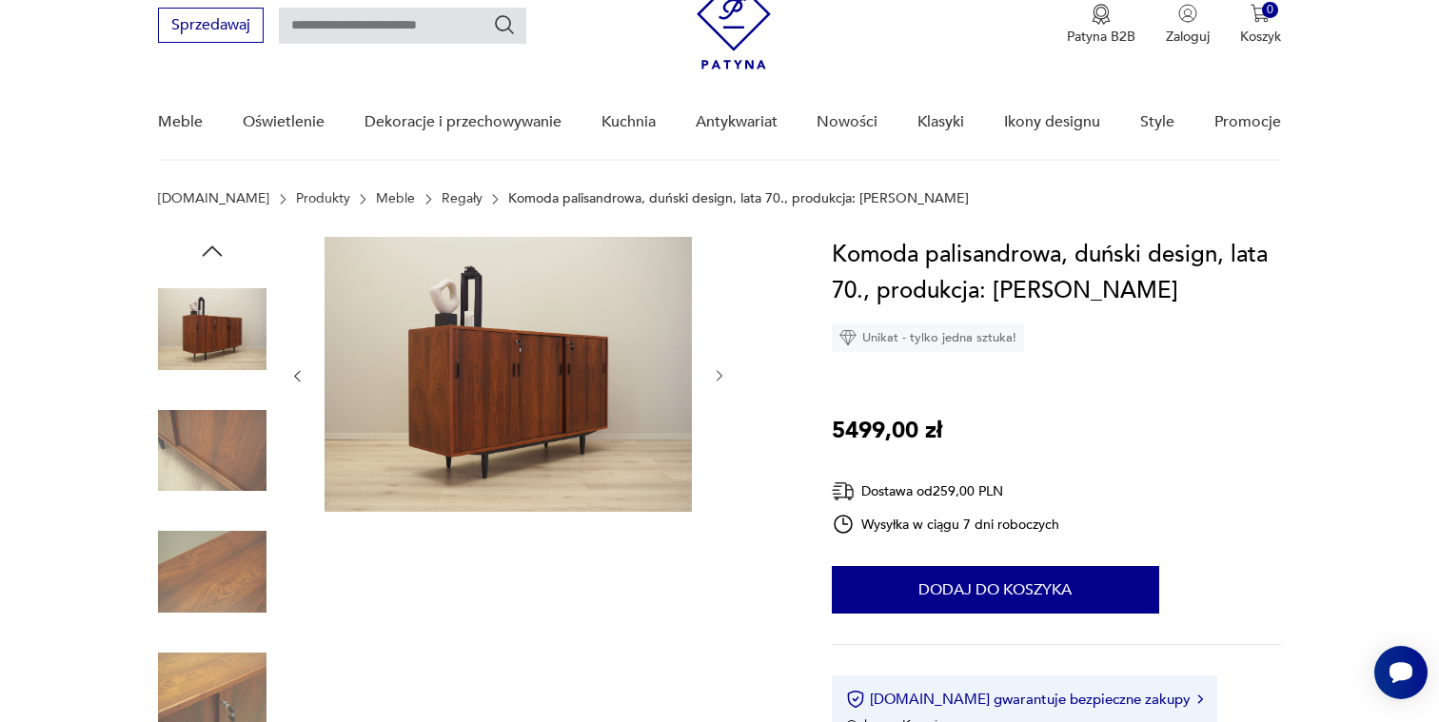
click at [724, 375] on icon "button" at bounding box center [720, 376] width 16 height 16
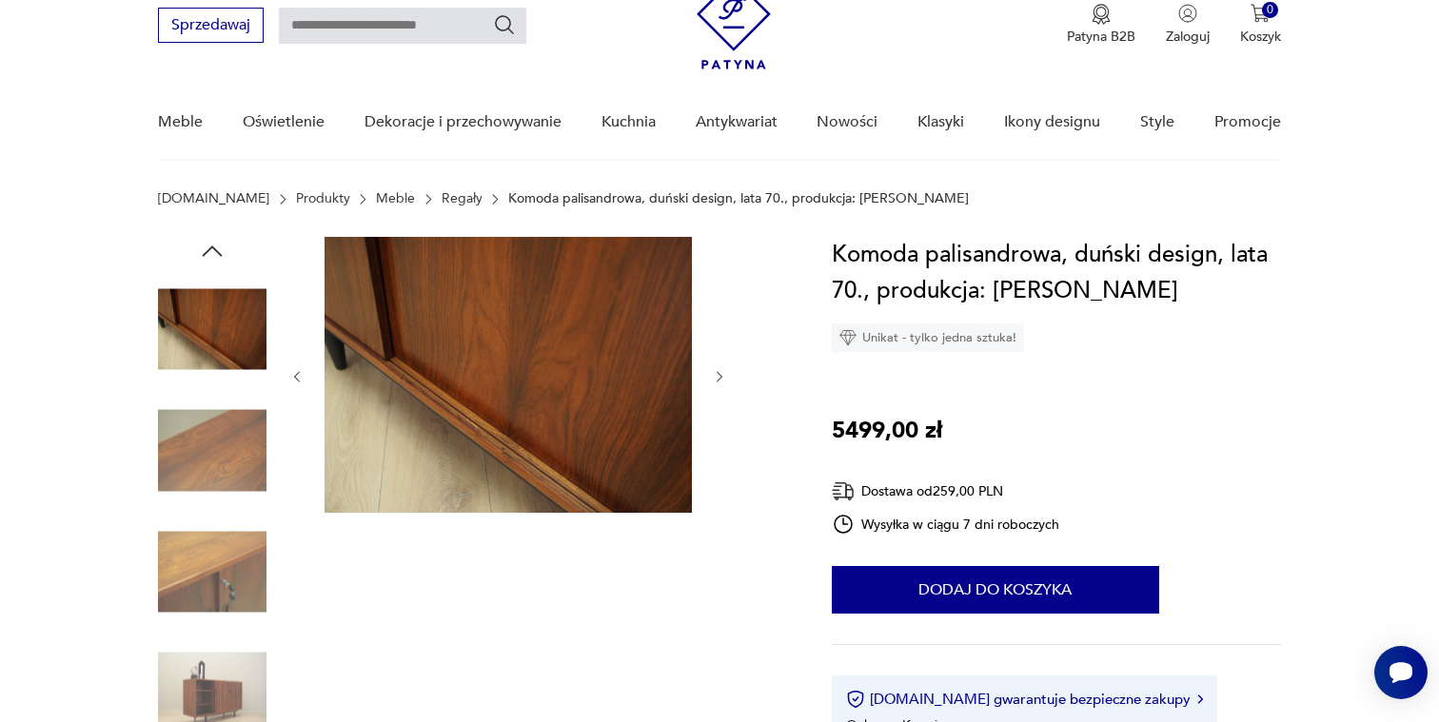
click at [724, 375] on icon "button" at bounding box center [720, 377] width 16 height 16
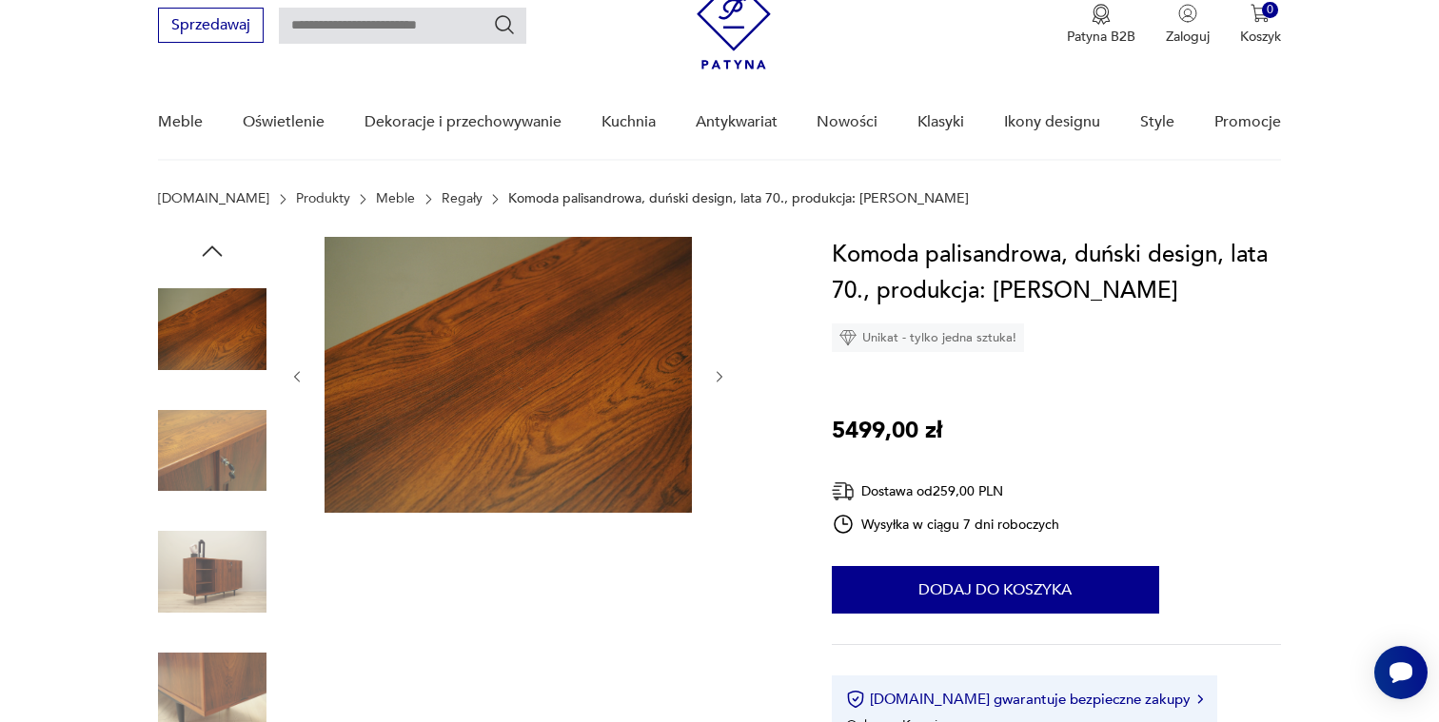
click at [724, 375] on icon "button" at bounding box center [720, 377] width 16 height 16
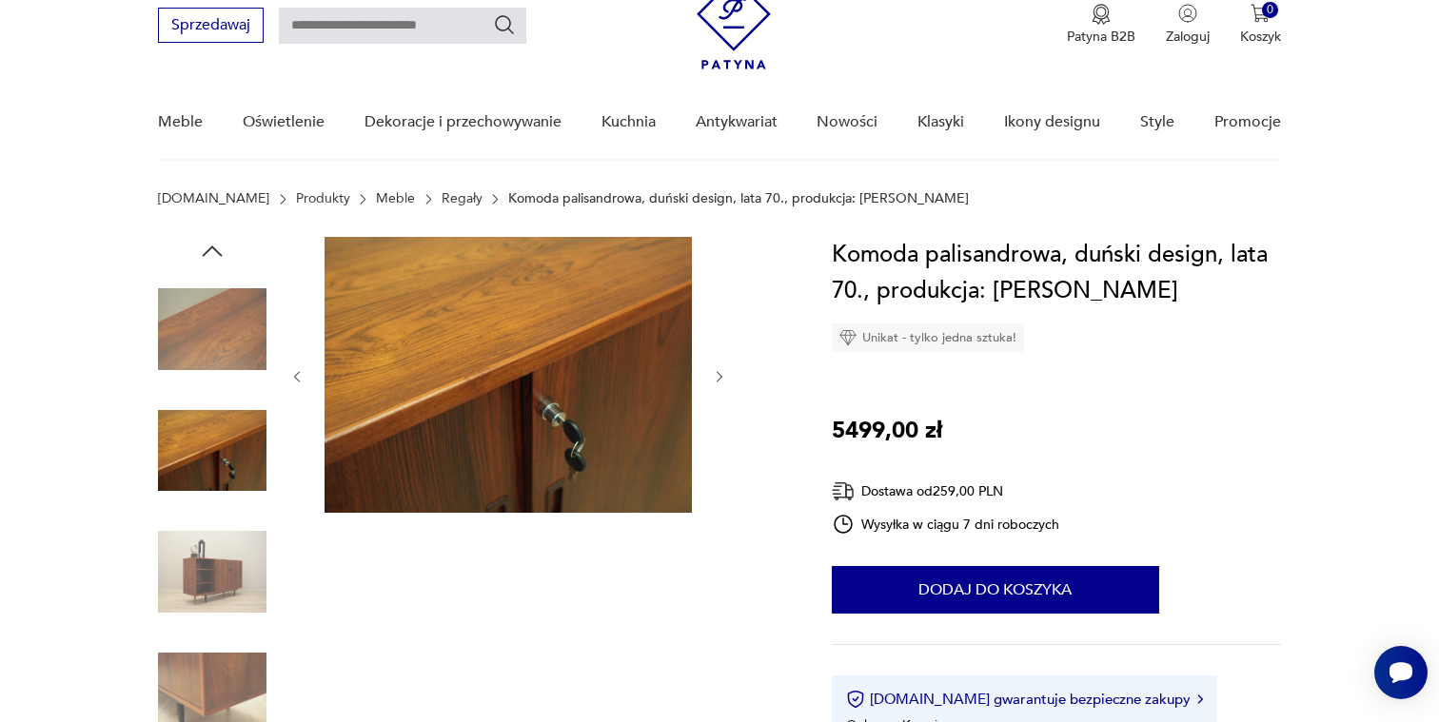
click at [724, 375] on icon "button" at bounding box center [720, 377] width 16 height 16
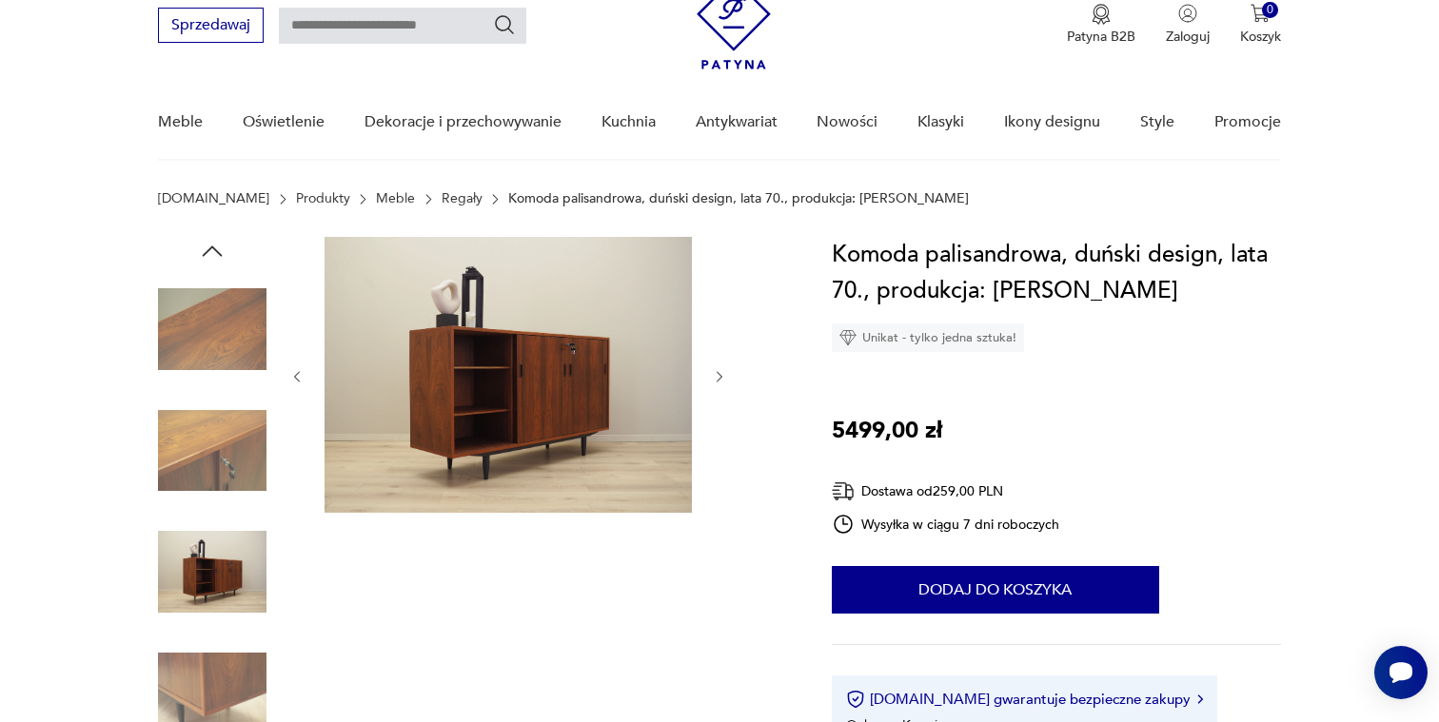
click at [724, 375] on icon "button" at bounding box center [720, 377] width 16 height 16
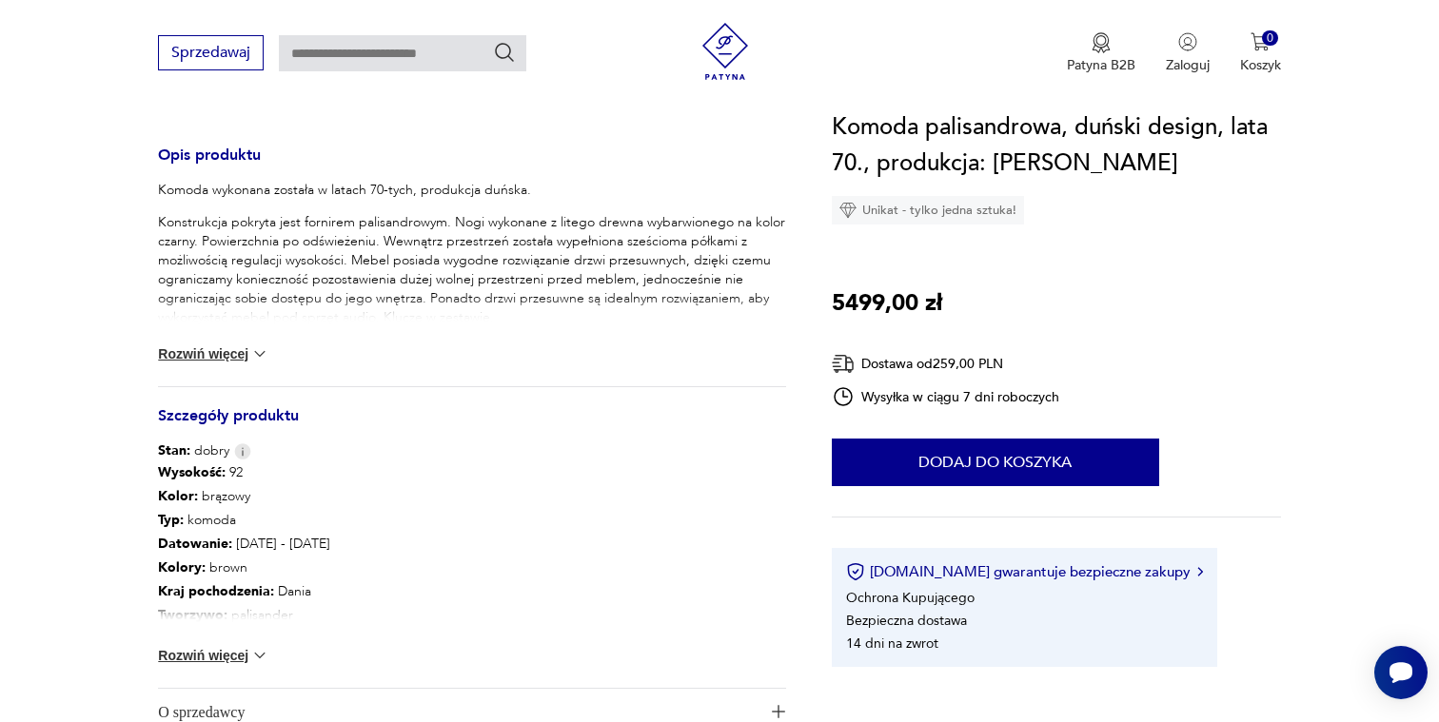
scroll to position [762, 0]
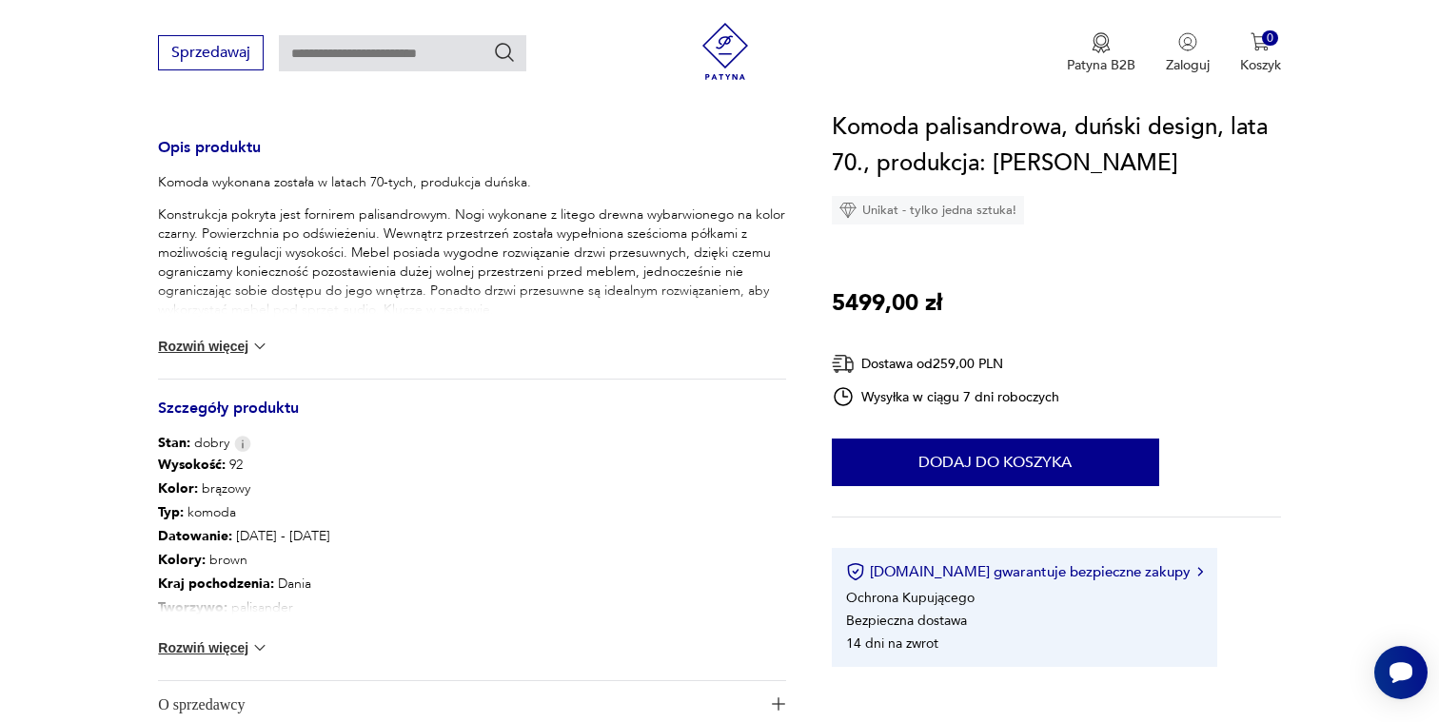
click at [230, 622] on div "Wysokość : 92 Kolor: brązowy Typ : komoda Datowanie : 1970 - 1979 Kolory : brow…" at bounding box center [472, 566] width 628 height 227
click at [243, 656] on button "Rozwiń więcej" at bounding box center [213, 648] width 110 height 19
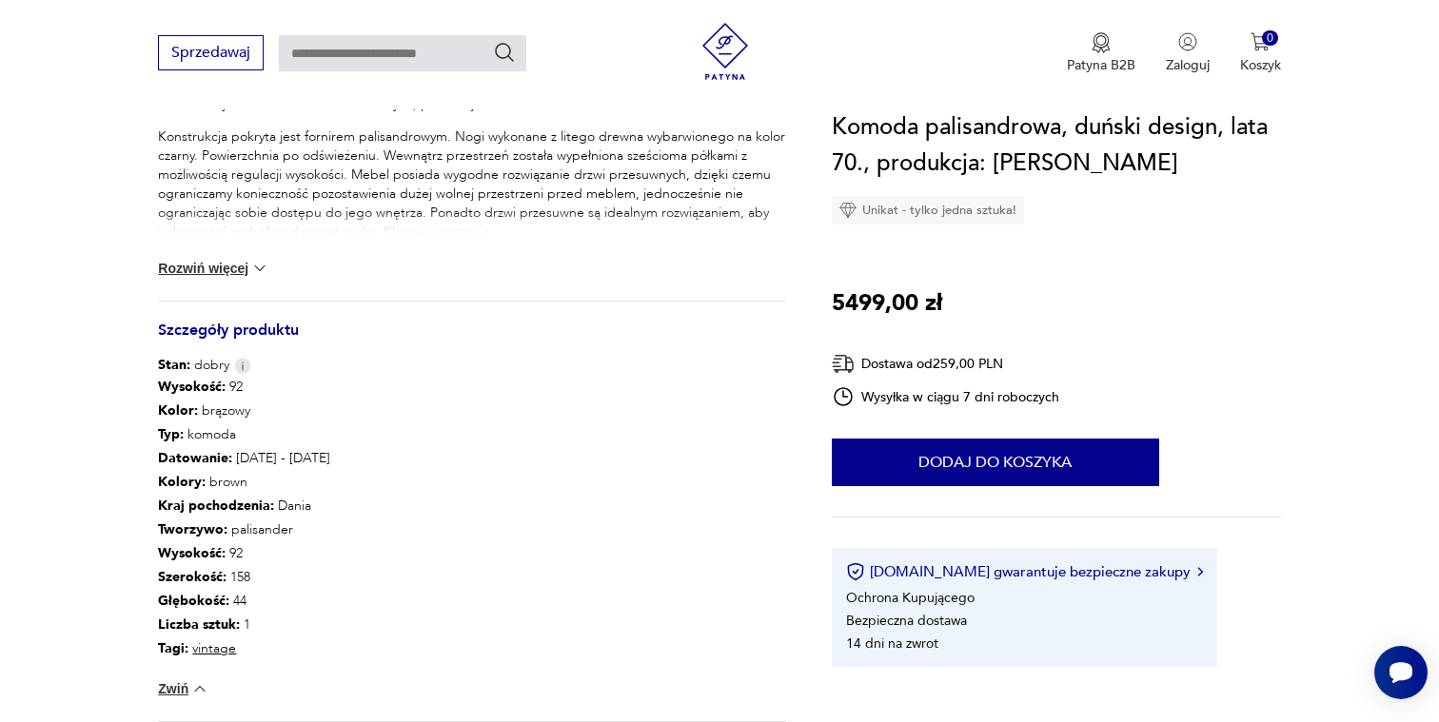
scroll to position [851, 0]
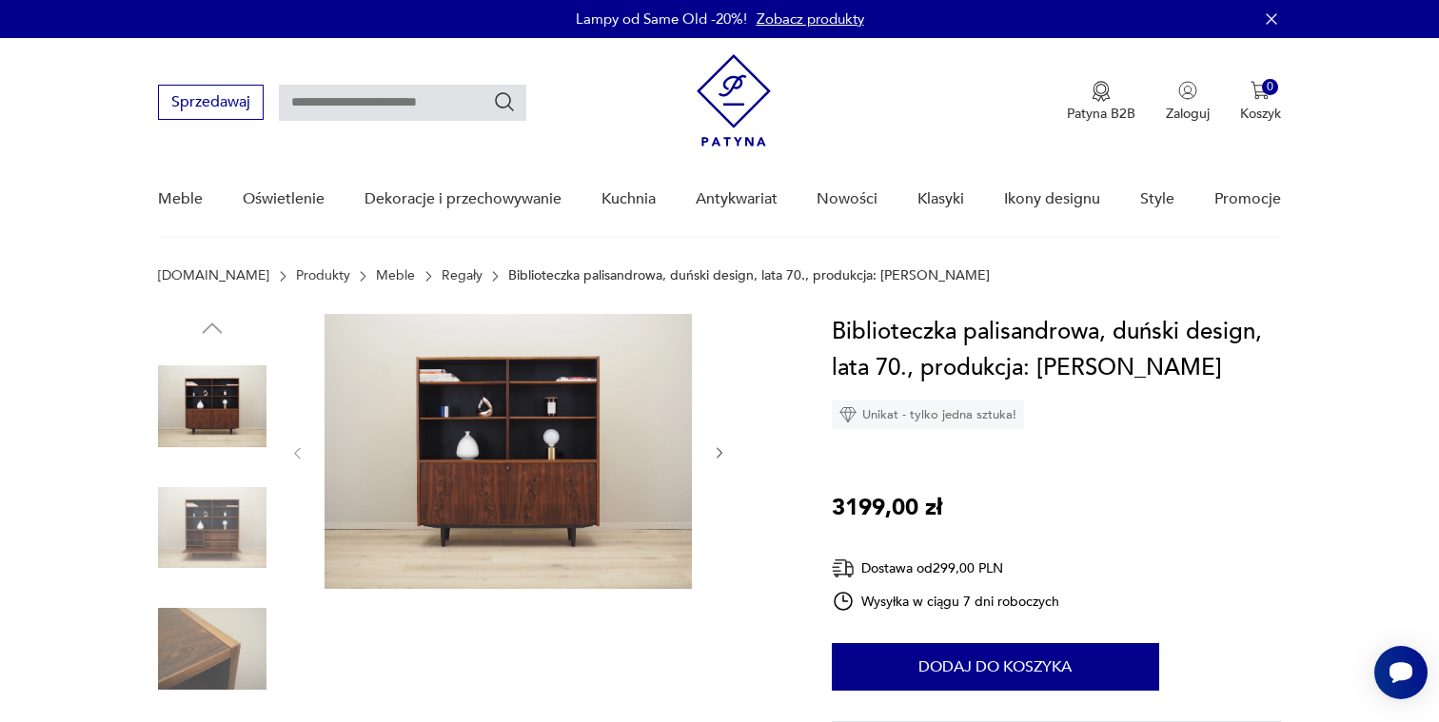
click at [727, 447] on icon "button" at bounding box center [720, 453] width 16 height 16
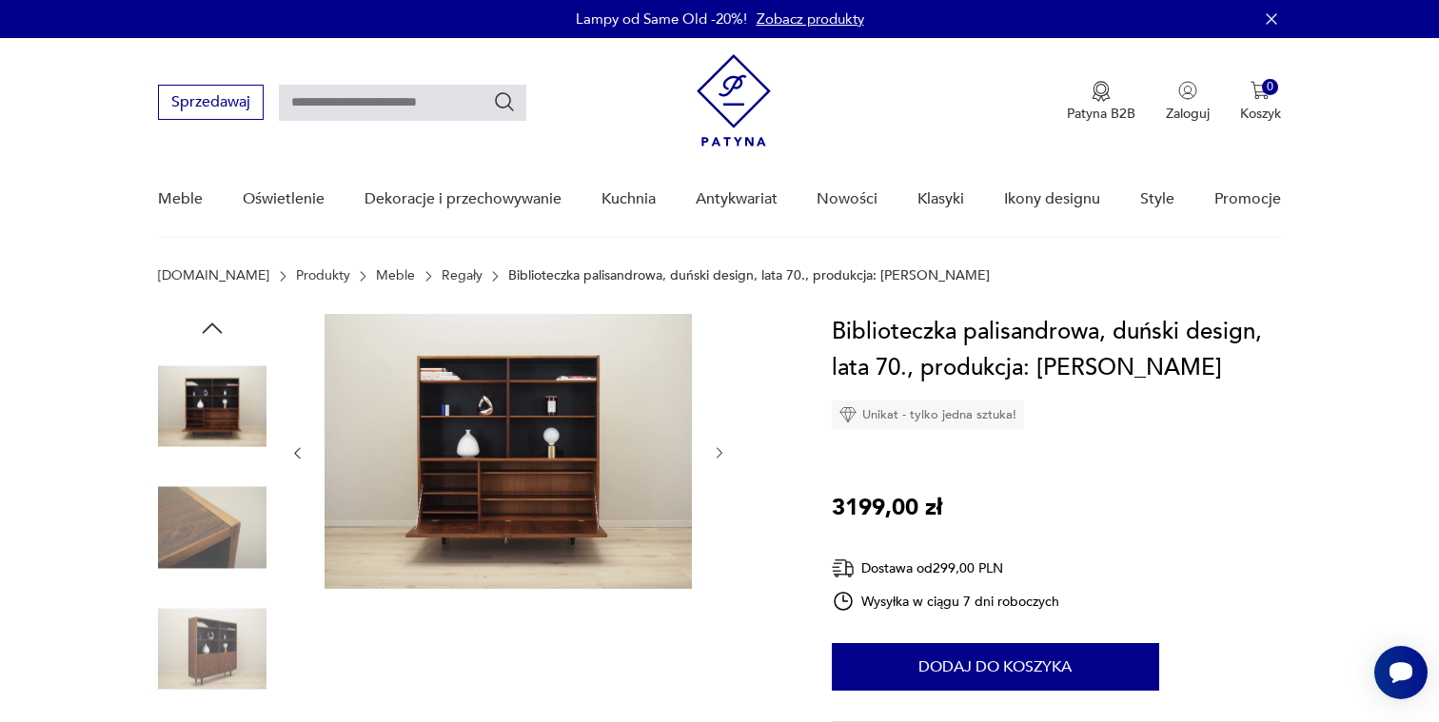
click at [727, 447] on icon "button" at bounding box center [720, 453] width 16 height 16
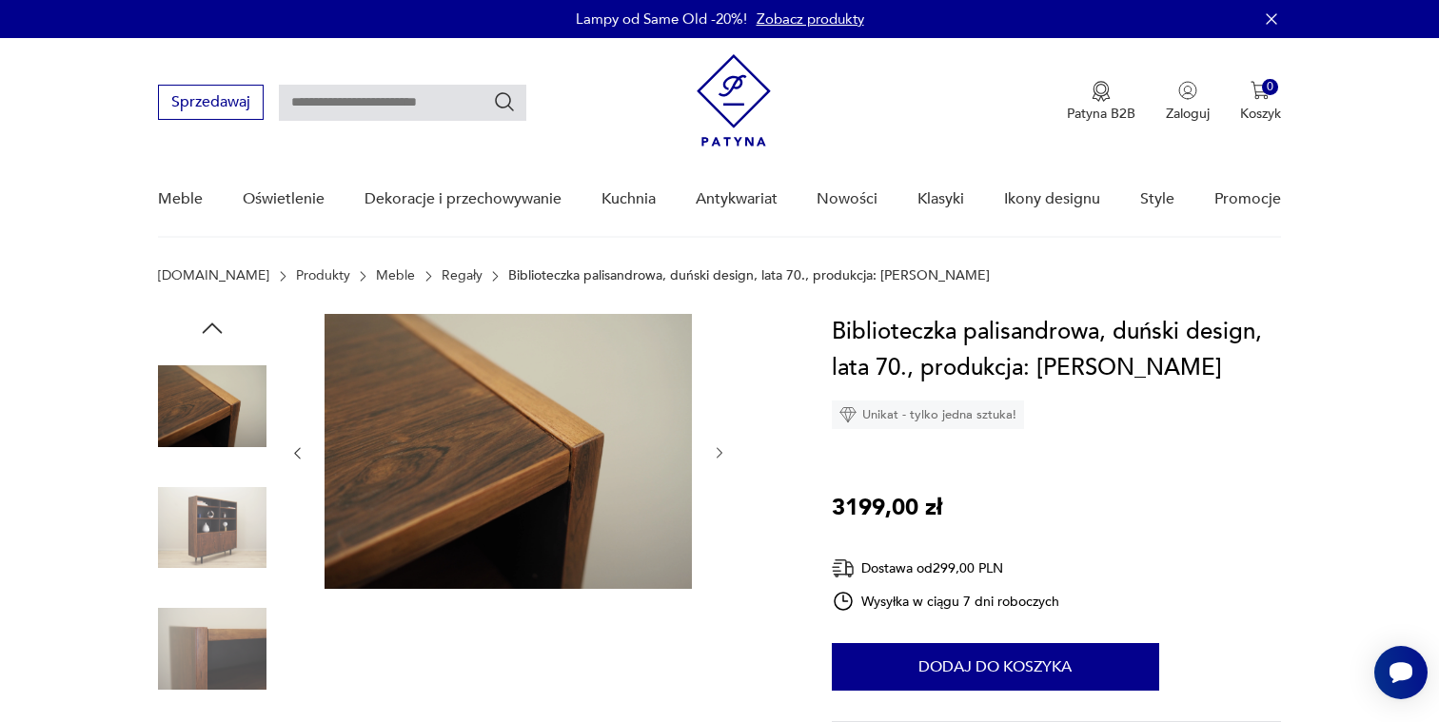
click at [727, 447] on icon "button" at bounding box center [720, 453] width 16 height 16
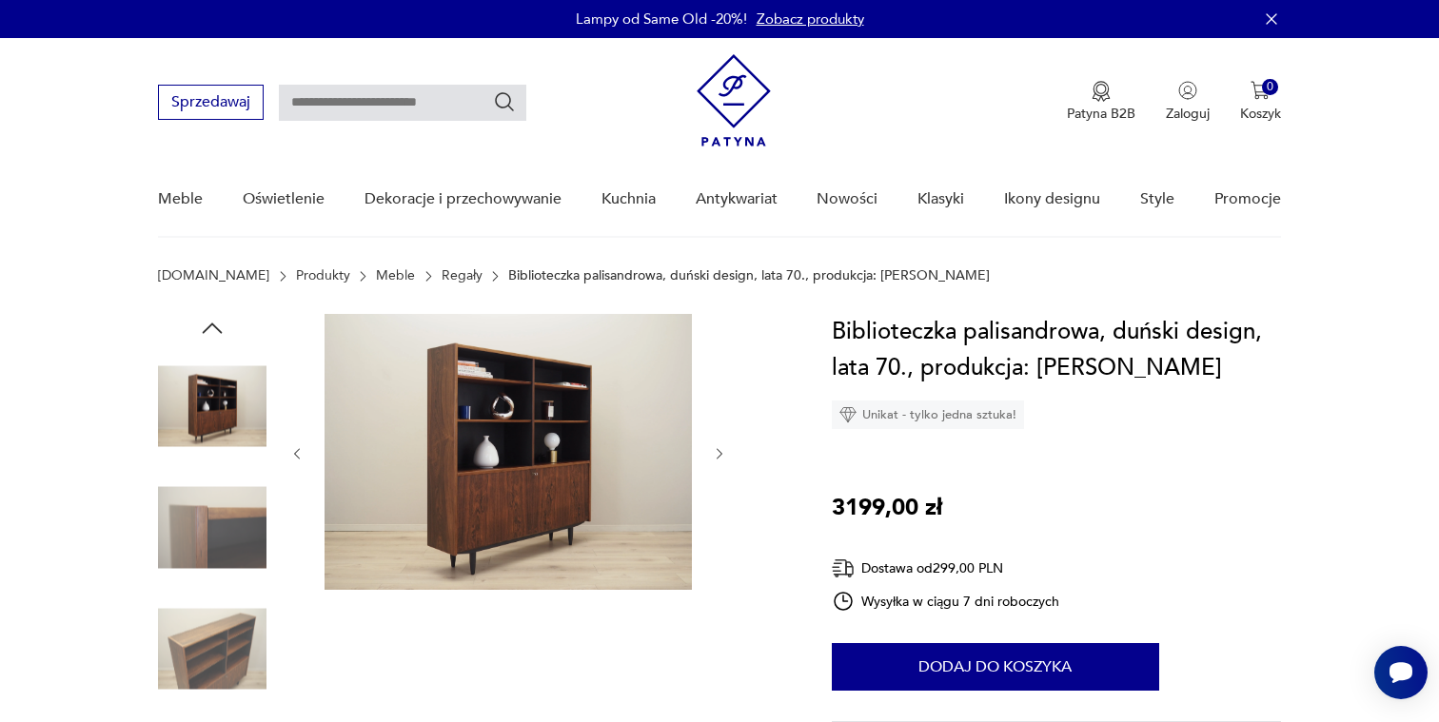
click at [727, 447] on icon "button" at bounding box center [720, 454] width 16 height 16
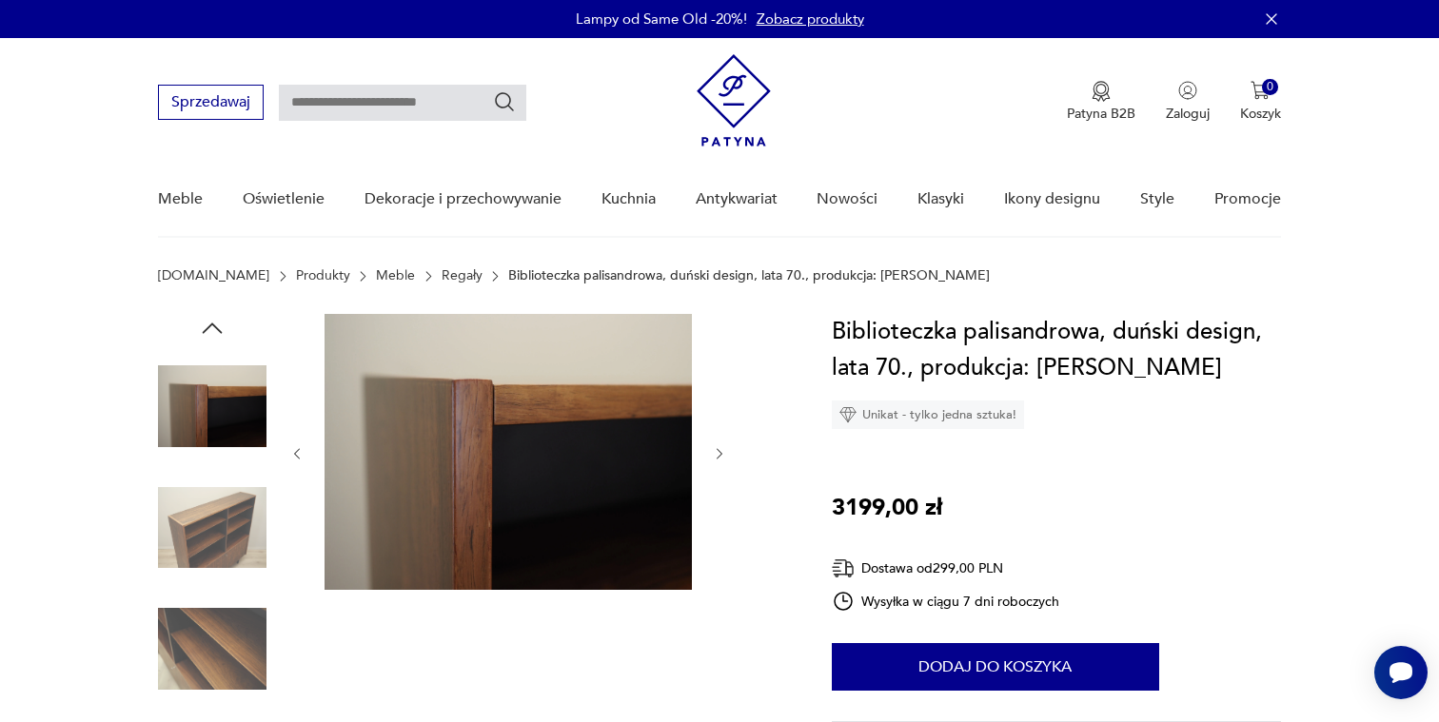
click at [727, 447] on icon "button" at bounding box center [720, 454] width 16 height 16
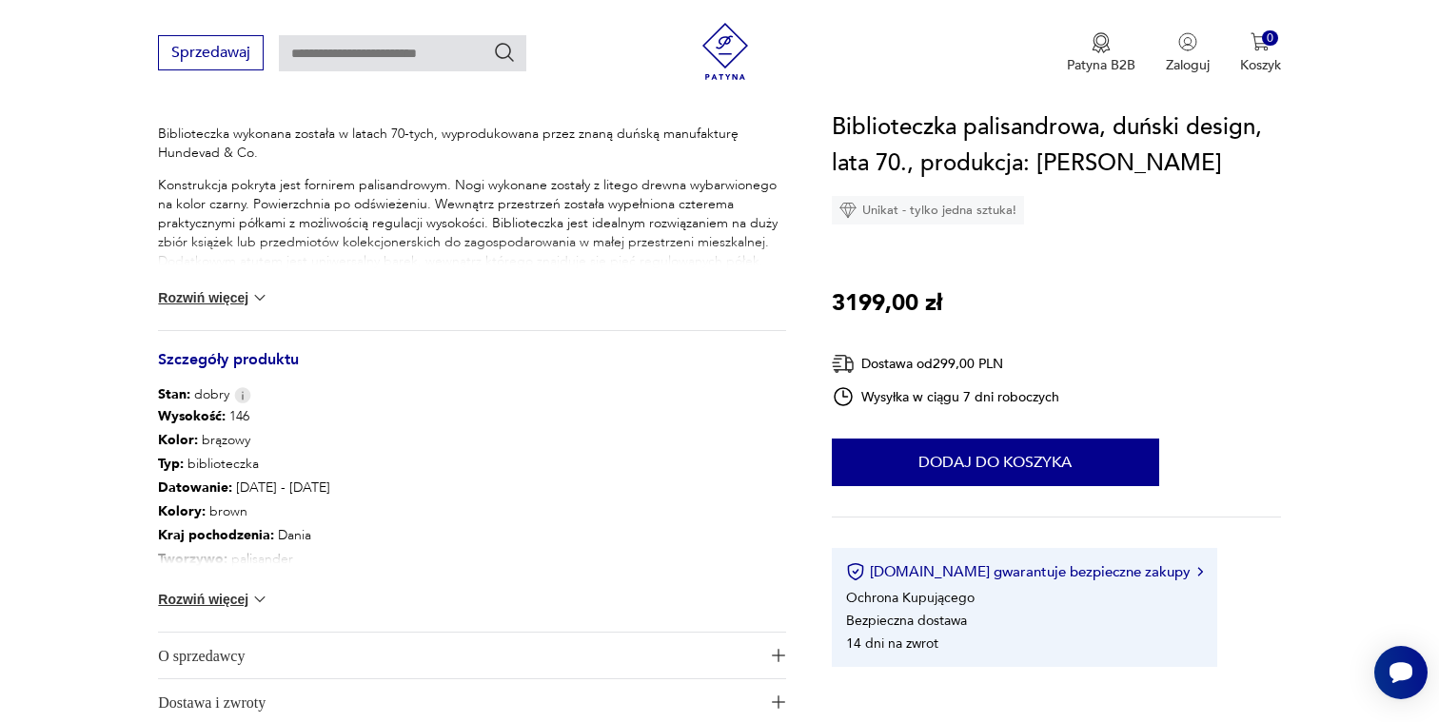
scroll to position [814, 0]
click at [224, 571] on div "Wysokość : 146 Kolor: brązowy Typ : biblioteczka Datowanie : 1970 - 1979 Kolory…" at bounding box center [472, 515] width 628 height 227
click at [213, 588] on button "Rozwiń więcej" at bounding box center [213, 596] width 110 height 19
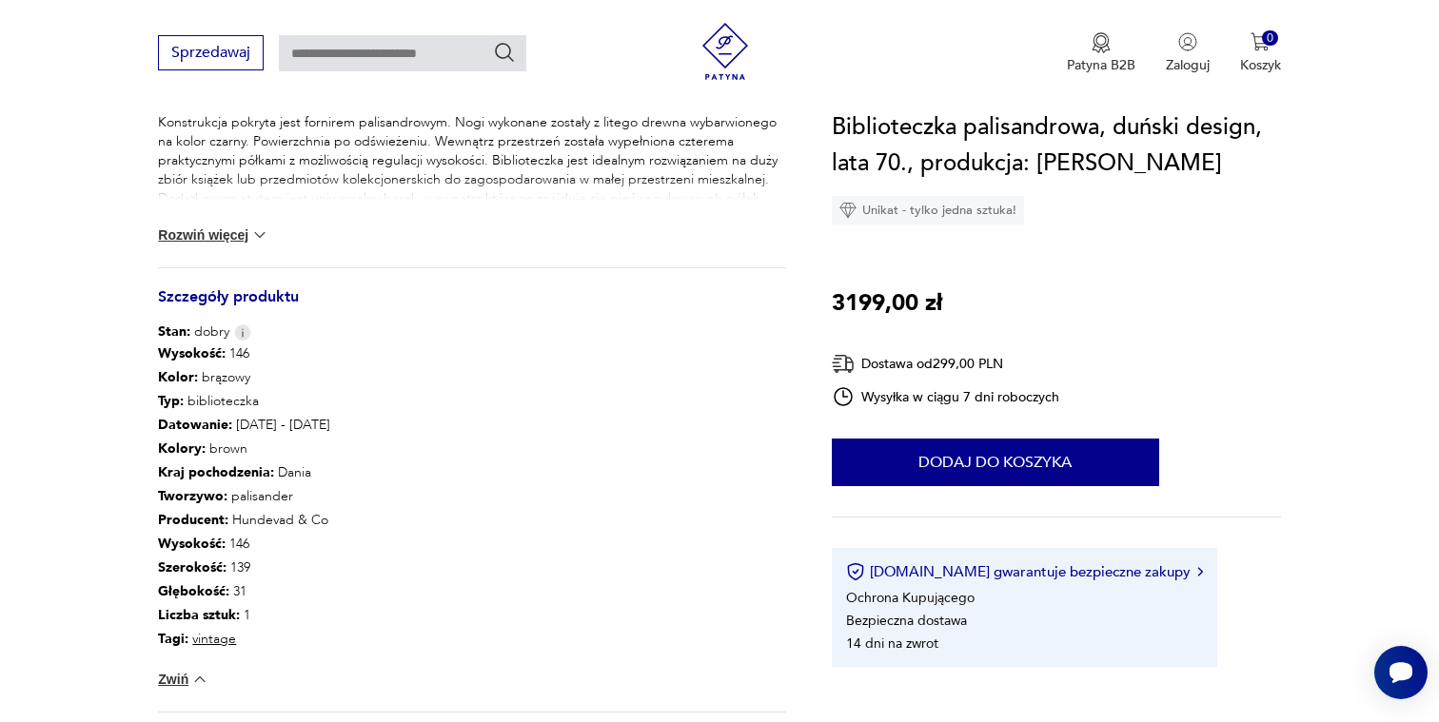
scroll to position [881, 0]
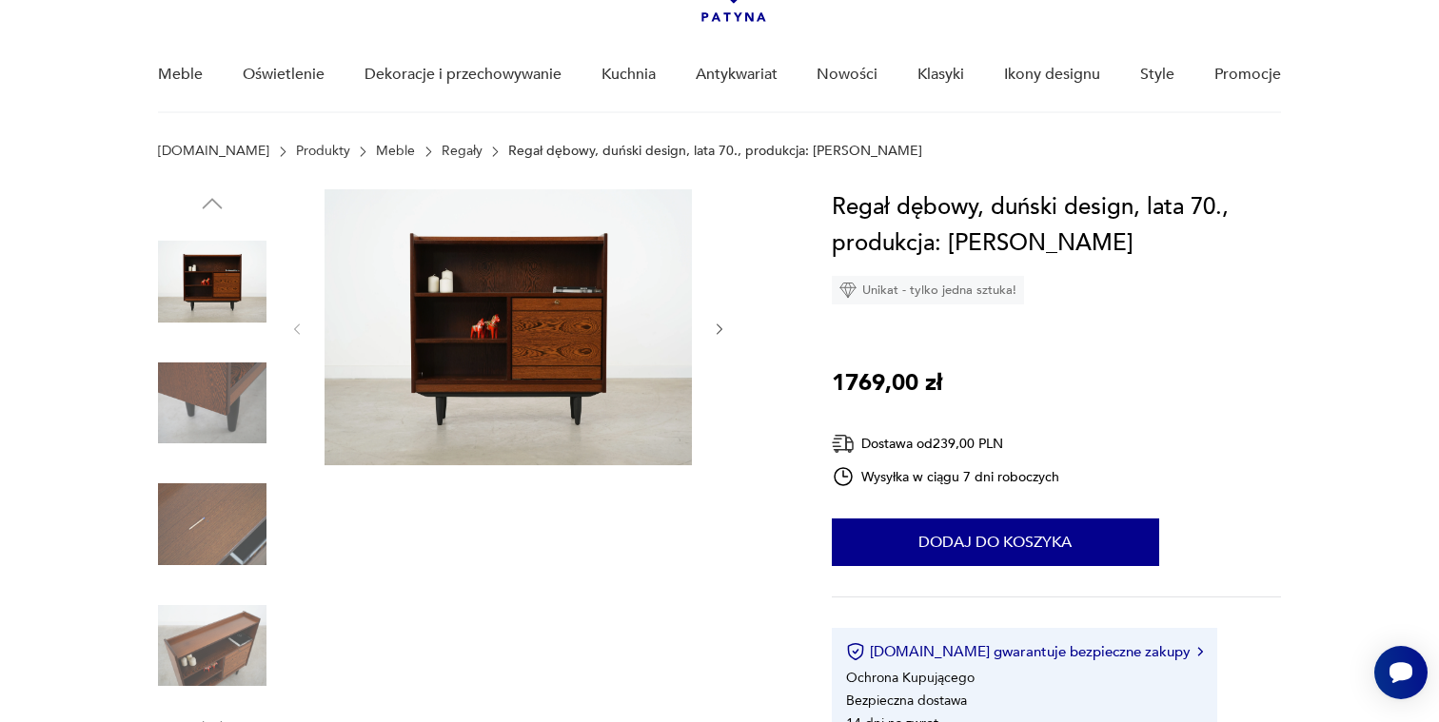
scroll to position [127, 0]
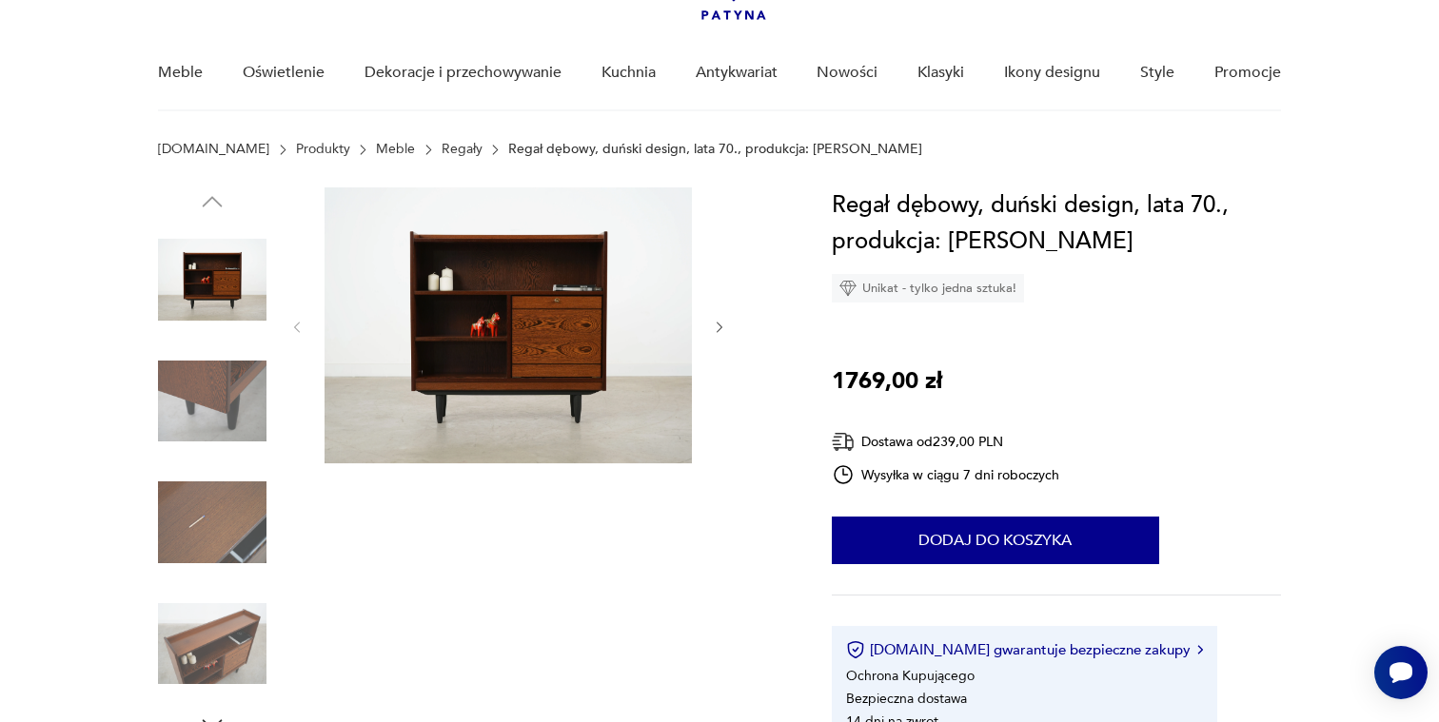
click at [726, 333] on icon "button" at bounding box center [720, 328] width 16 height 16
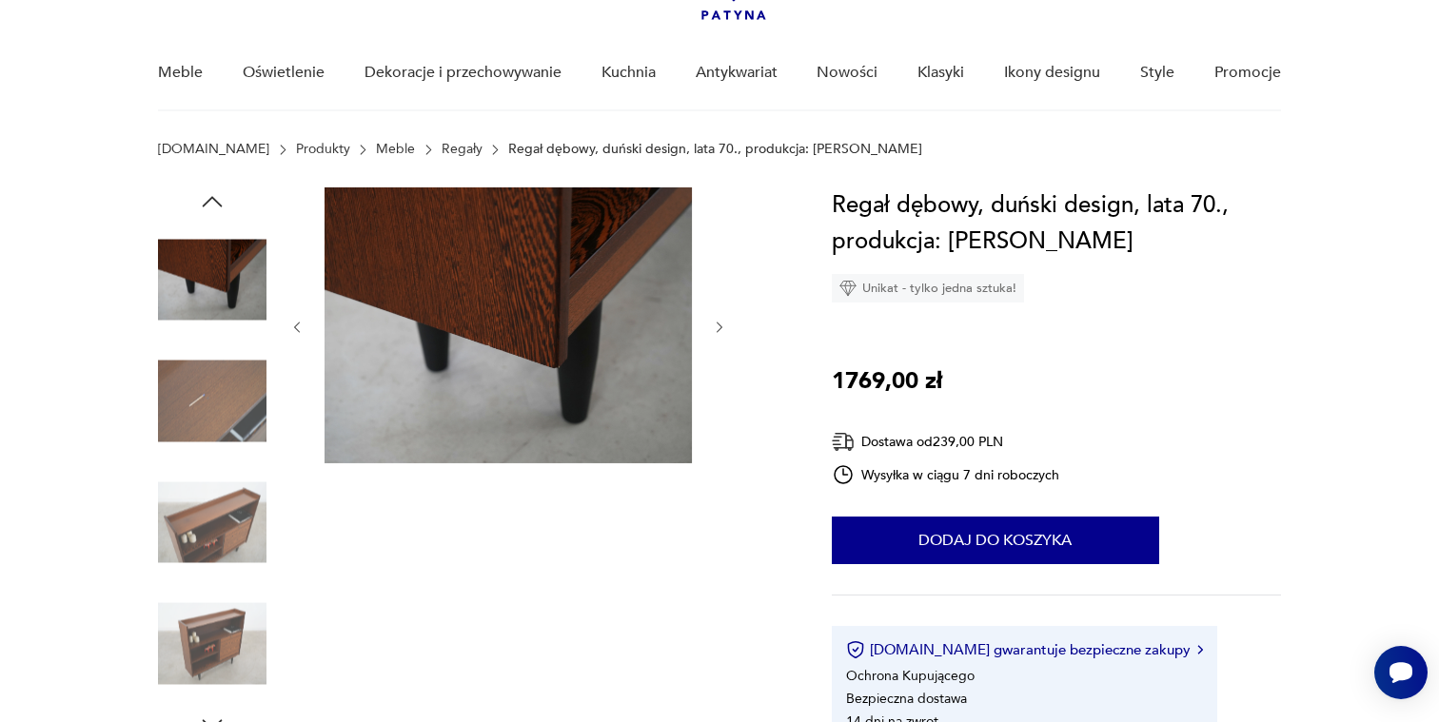
click at [726, 333] on icon "button" at bounding box center [720, 328] width 16 height 16
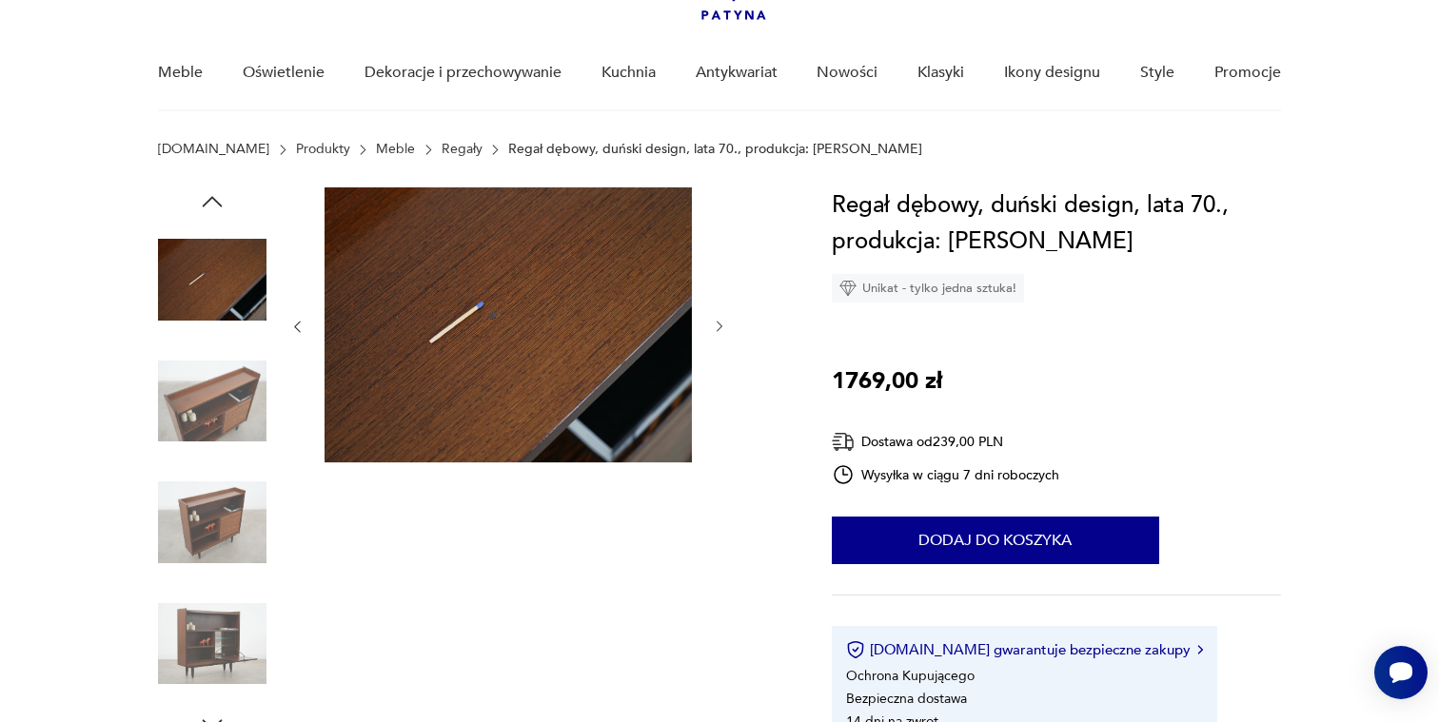
click at [726, 333] on icon "button" at bounding box center [720, 327] width 16 height 16
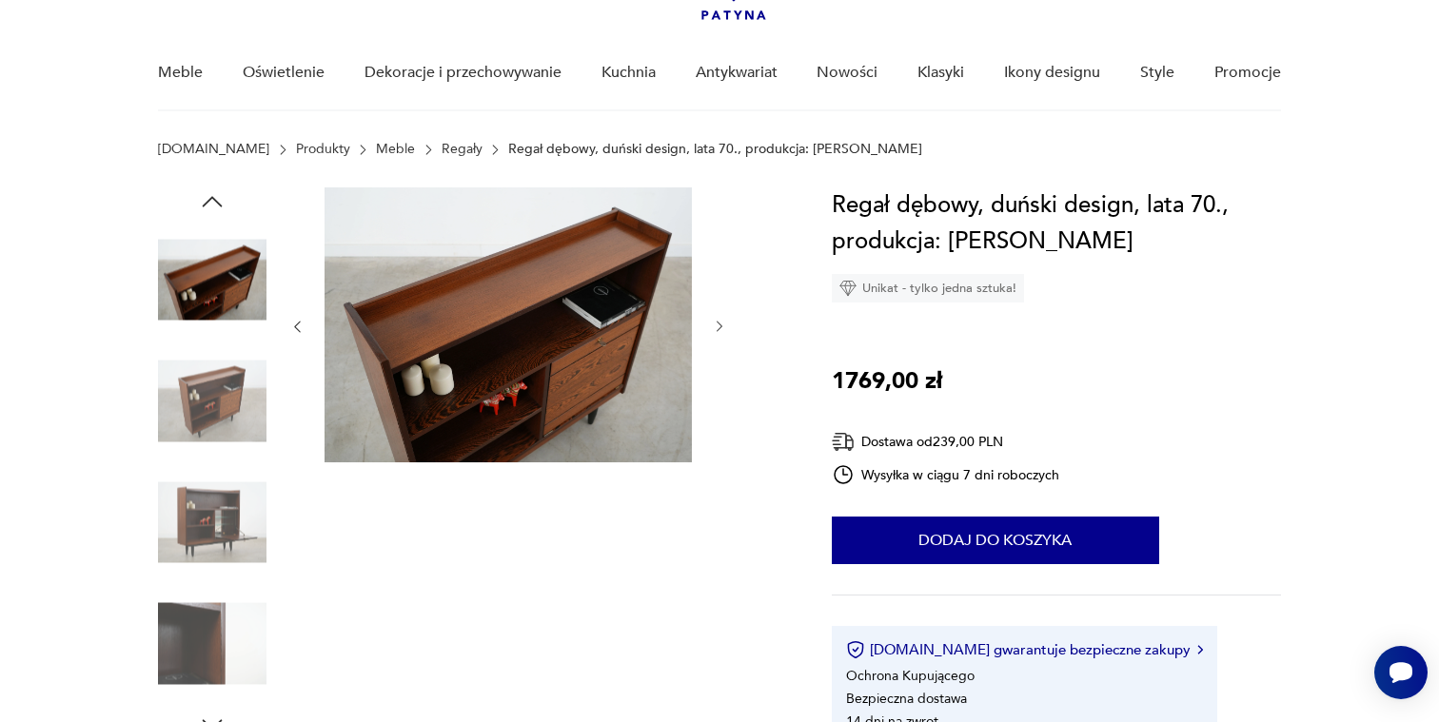
click at [726, 333] on icon "button" at bounding box center [720, 327] width 16 height 16
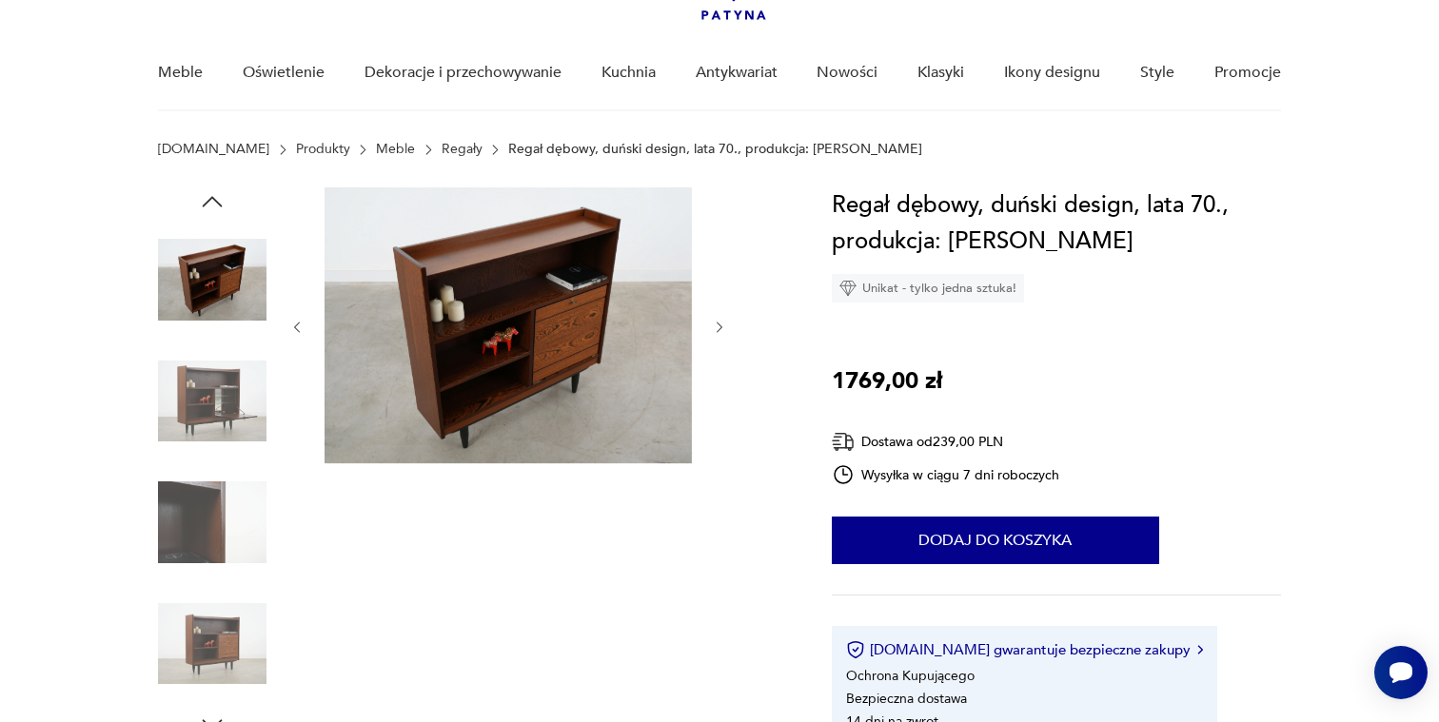
click at [726, 332] on icon "button" at bounding box center [720, 328] width 16 height 16
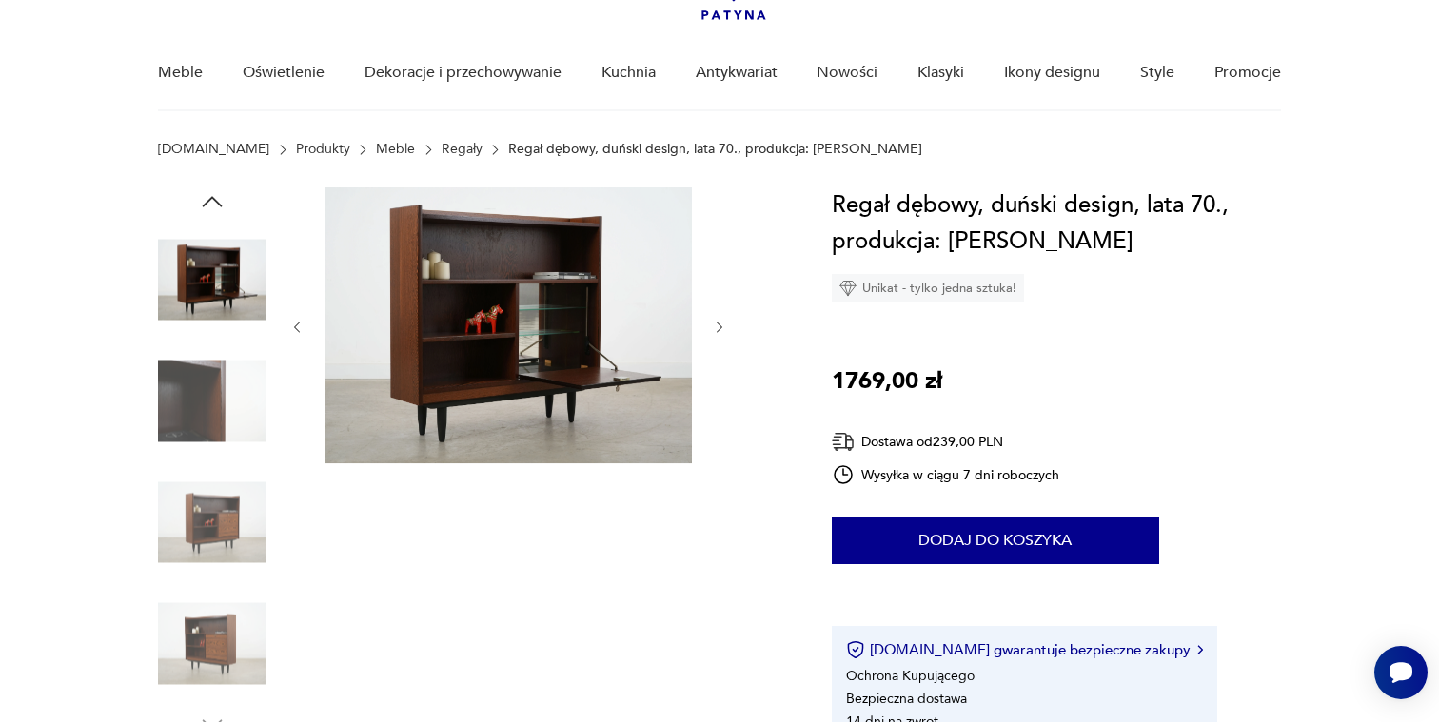
click at [726, 332] on icon "button" at bounding box center [720, 328] width 16 height 16
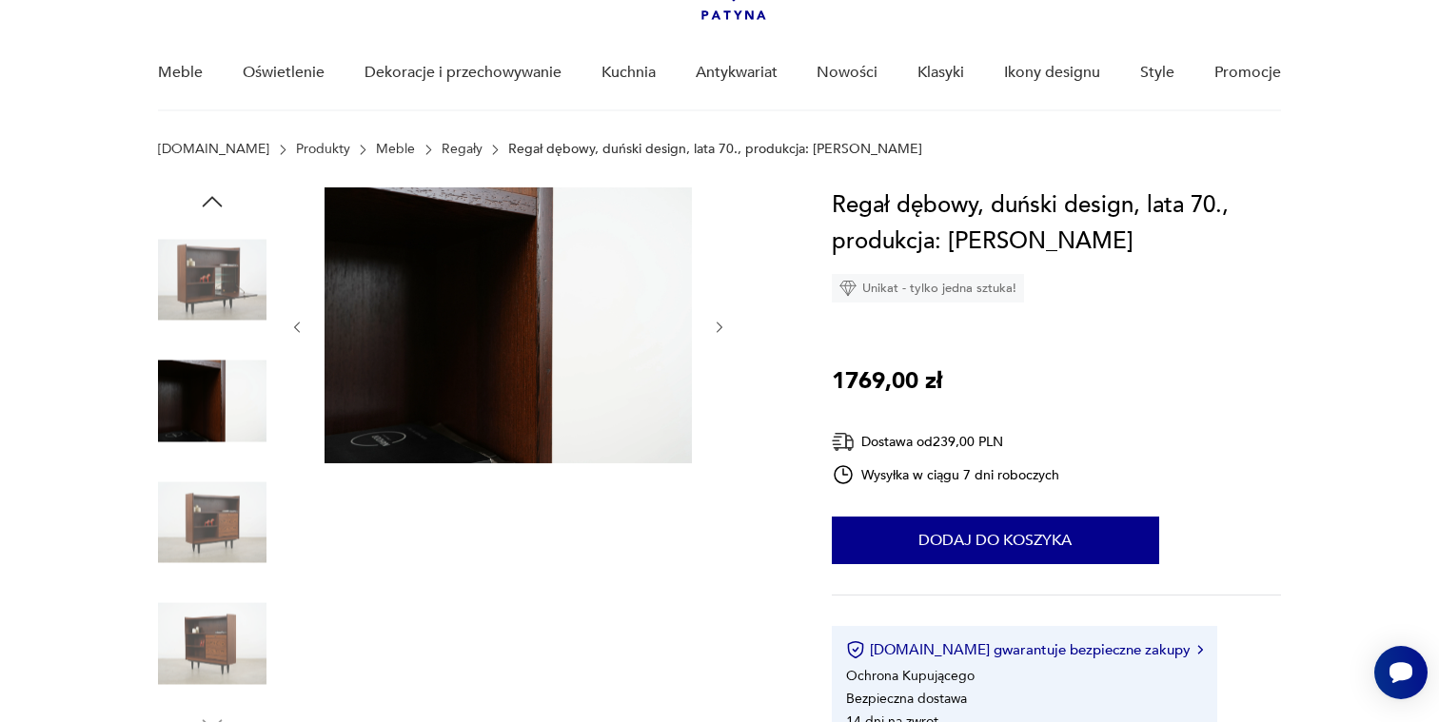
click at [726, 332] on icon "button" at bounding box center [720, 328] width 16 height 16
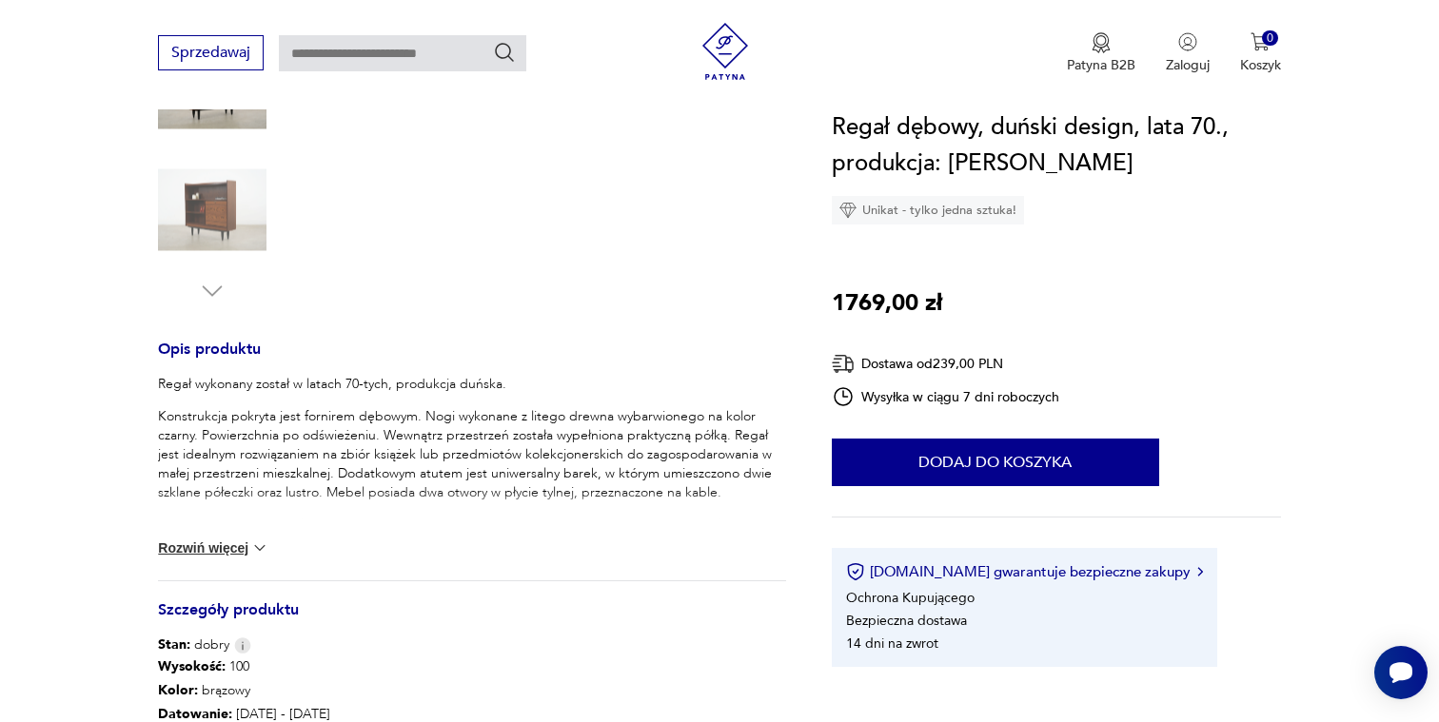
scroll to position [785, 0]
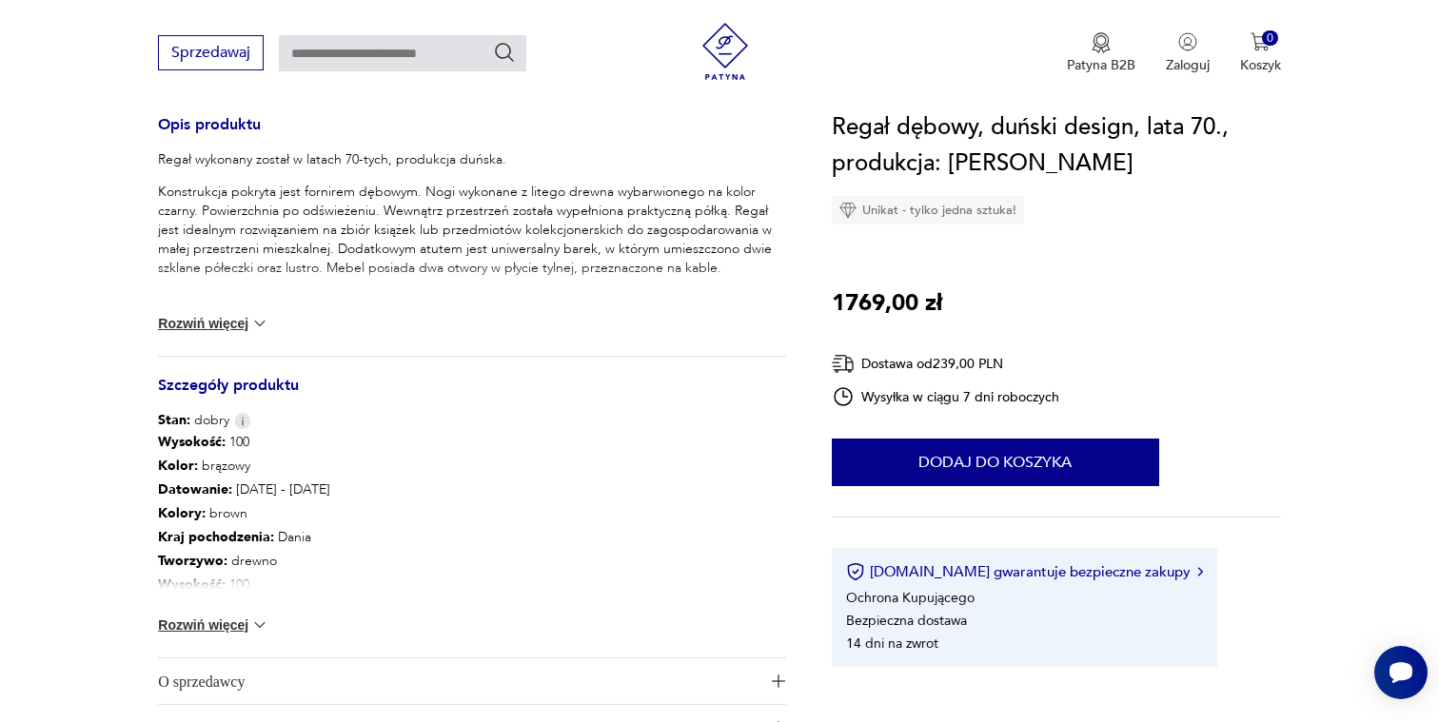
click at [203, 613] on div "Wysokość : 100 Kolor: brązowy Datowanie : 1970 - 1979 Kolory : brown Kraj pocho…" at bounding box center [472, 543] width 628 height 227
click at [203, 624] on button "Rozwiń więcej" at bounding box center [213, 625] width 110 height 19
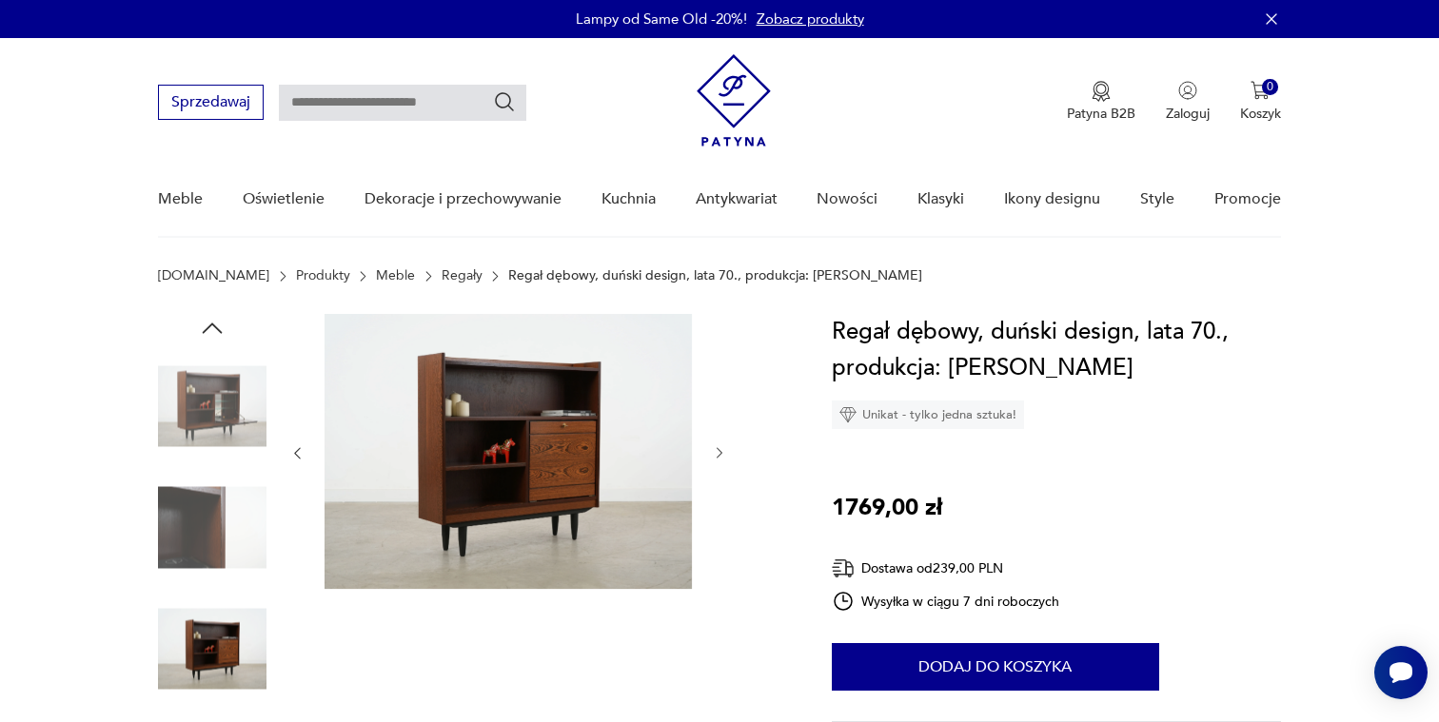
scroll to position [0, 0]
click at [302, 456] on icon "button" at bounding box center [297, 453] width 16 height 16
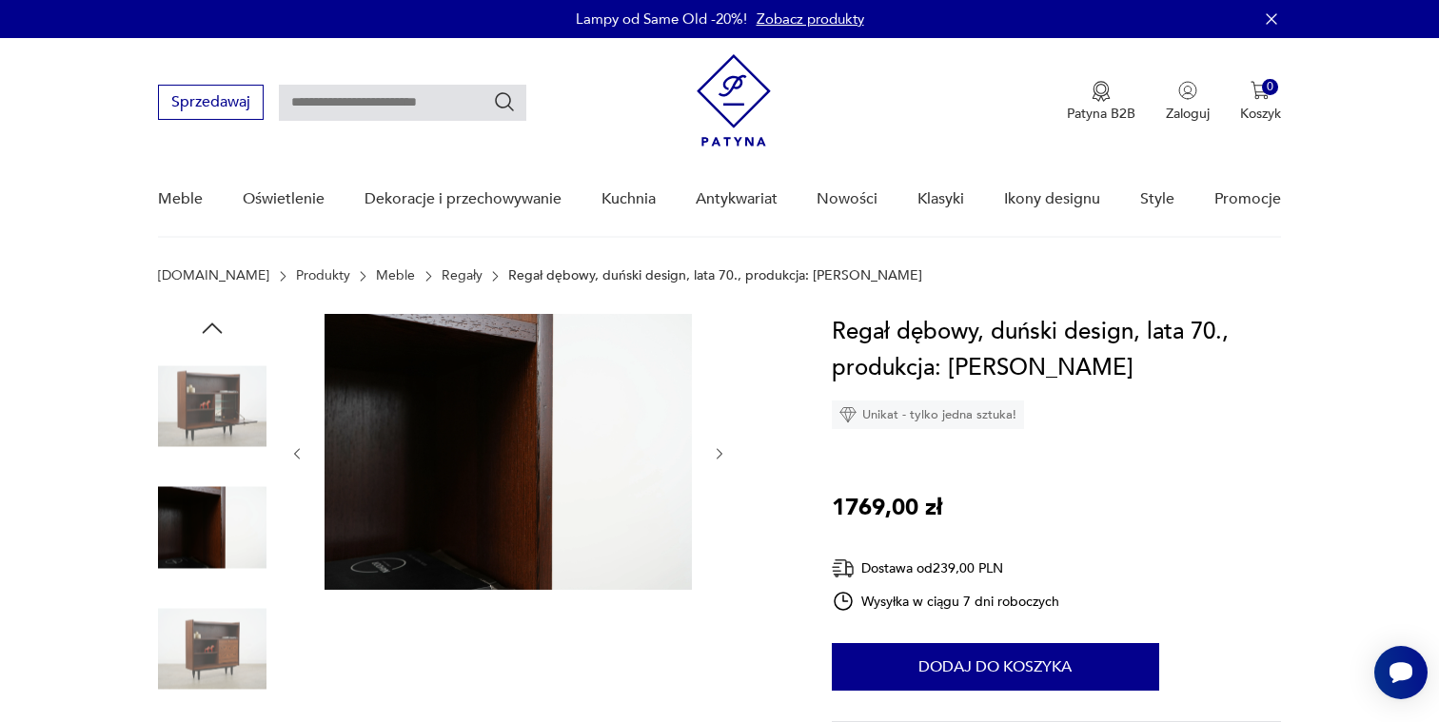
click at [300, 456] on icon "button" at bounding box center [297, 454] width 16 height 16
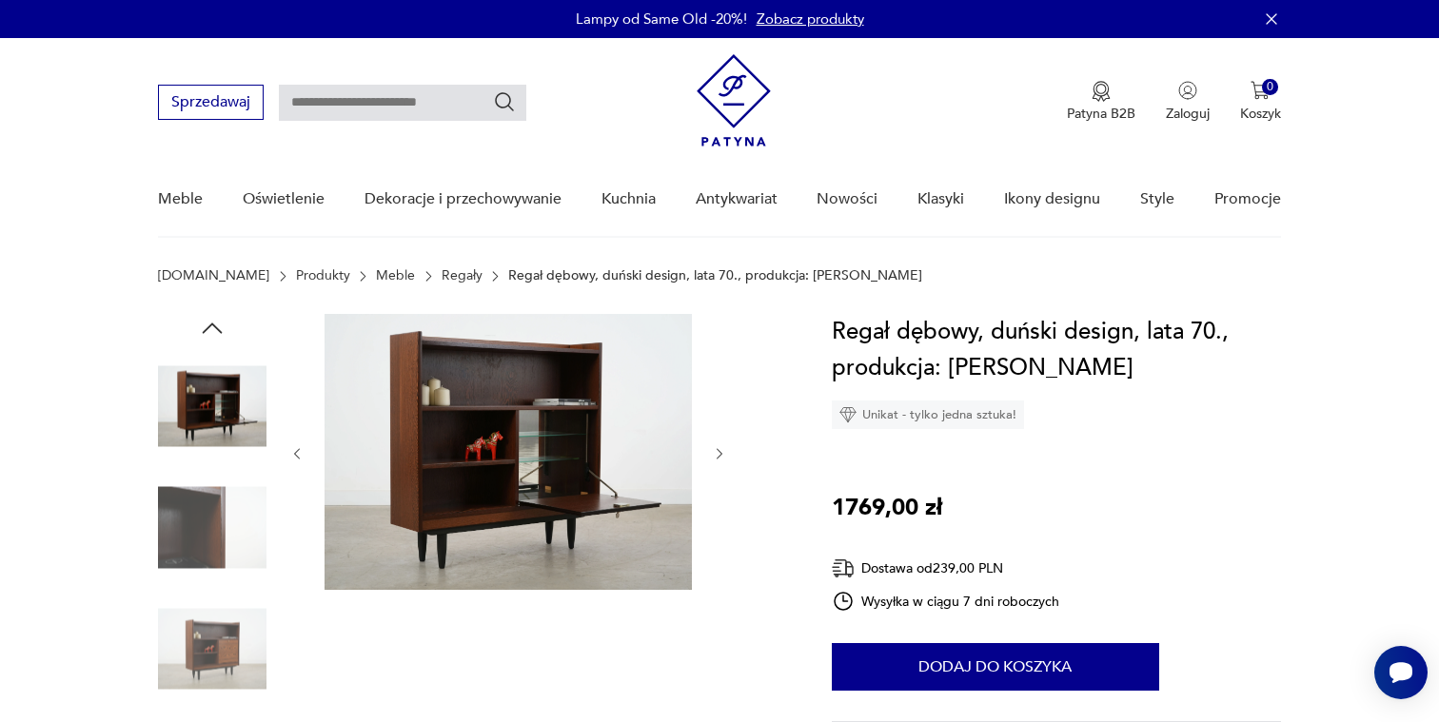
click at [300, 456] on icon "button" at bounding box center [297, 454] width 16 height 16
